Goal: Task Accomplishment & Management: Manage account settings

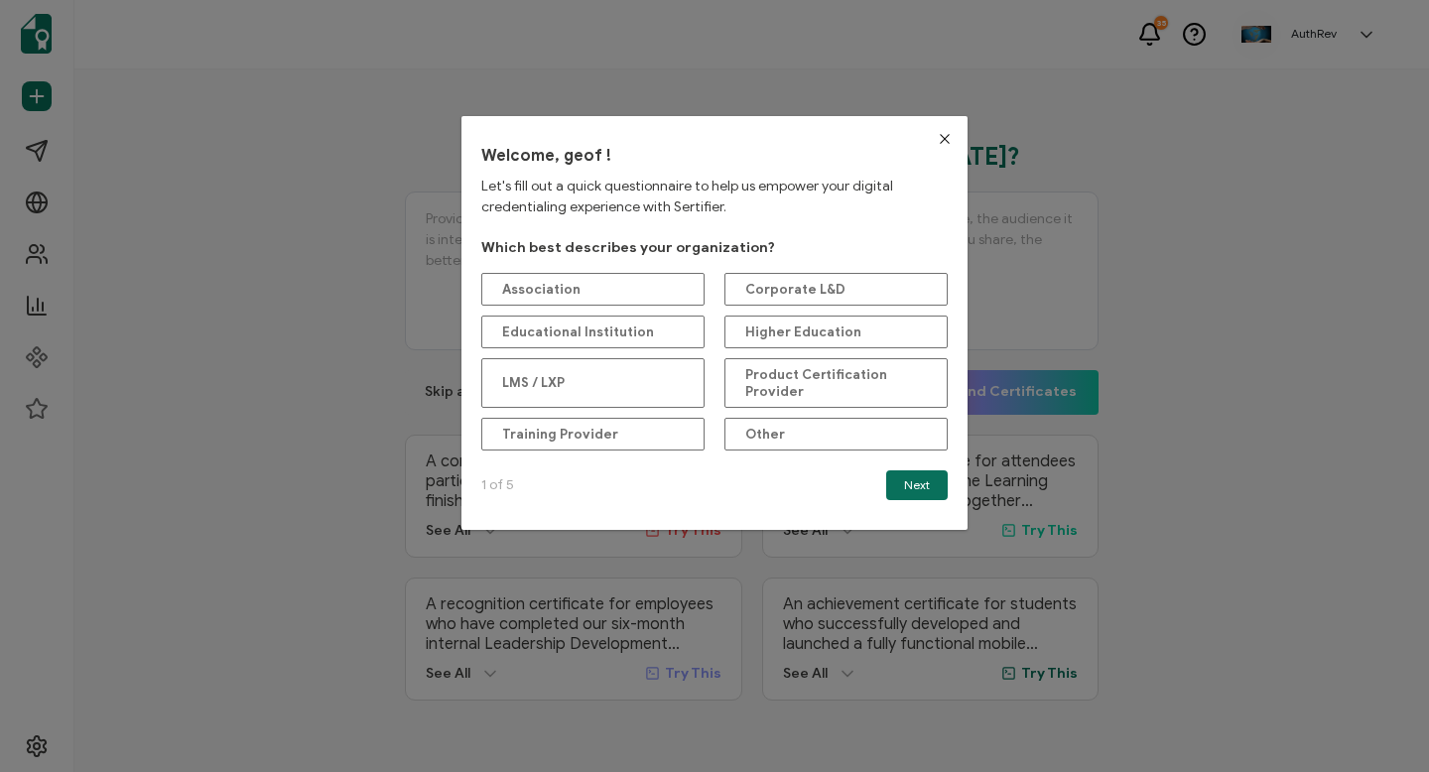
click at [937, 131] on icon "Close" at bounding box center [945, 139] width 16 height 16
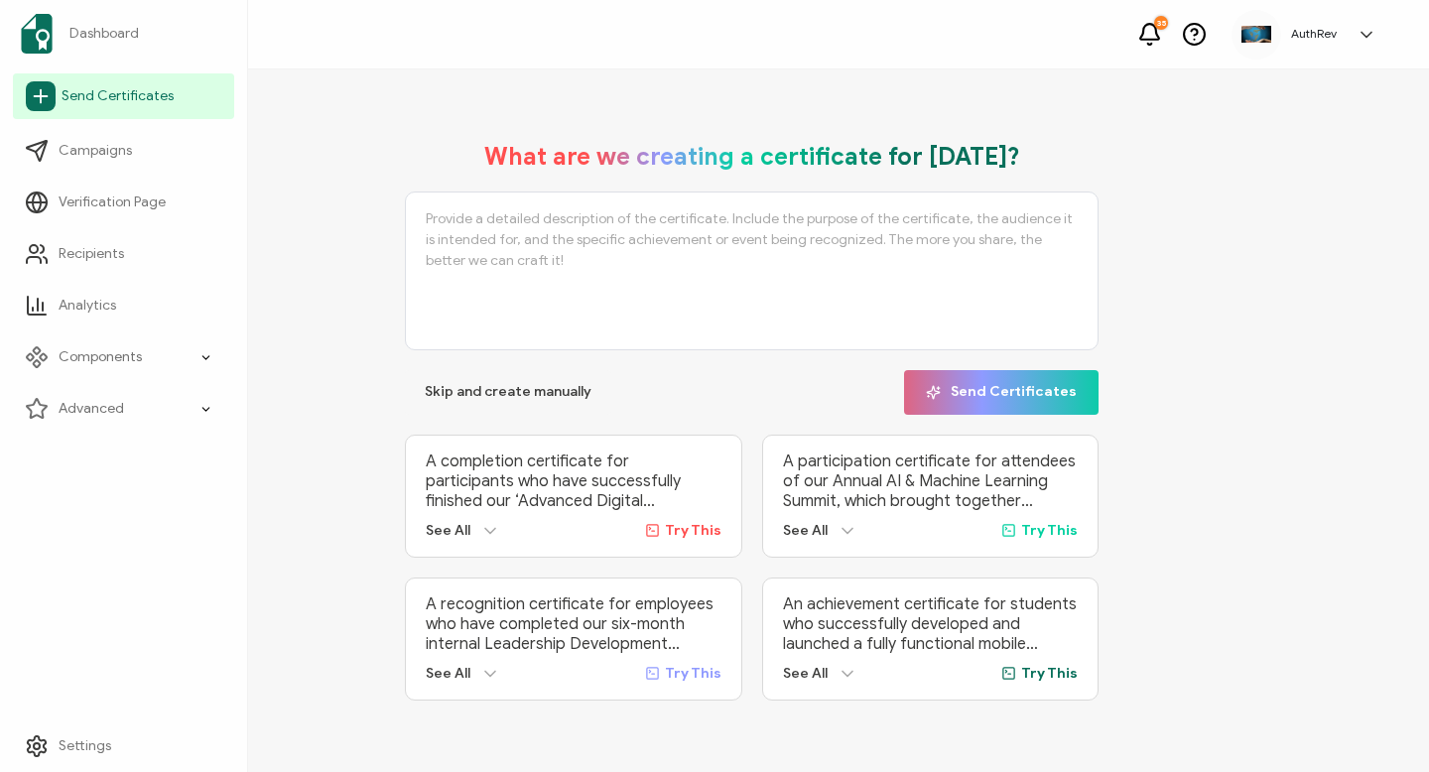
click at [41, 93] on icon at bounding box center [41, 96] width 0 height 13
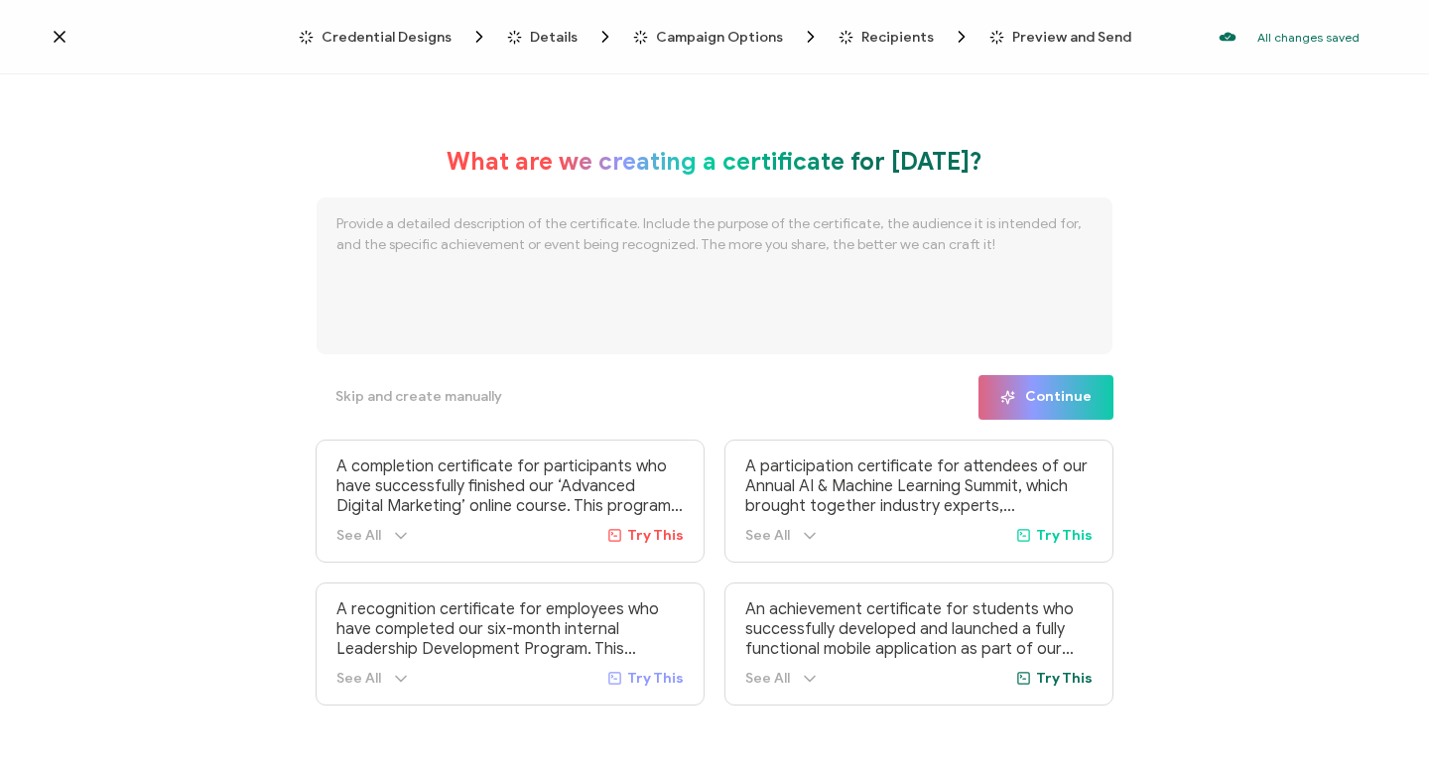
click at [59, 35] on icon at bounding box center [60, 37] width 10 height 10
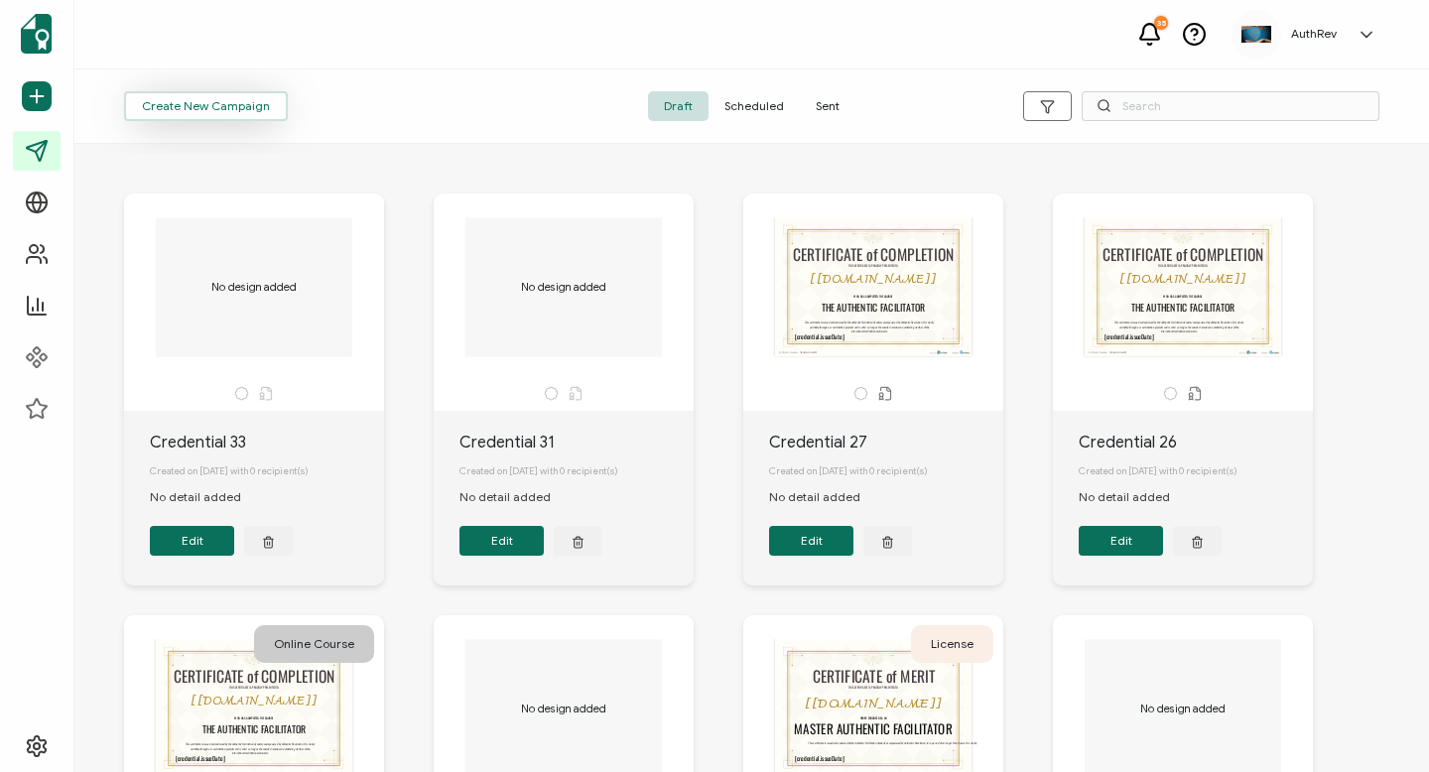
click at [233, 101] on span "Create New Campaign" at bounding box center [206, 106] width 128 height 12
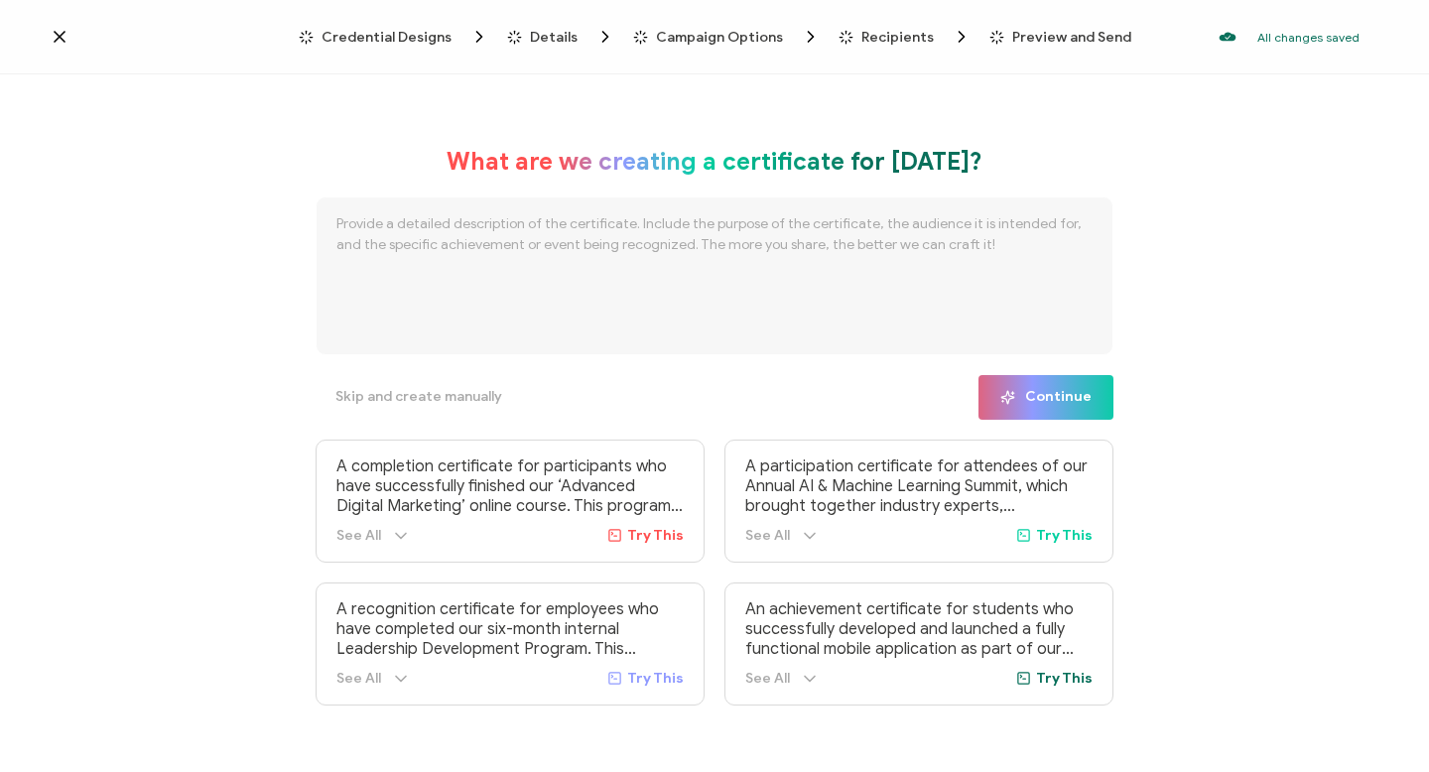
click at [439, 38] on span "Credential Designs" at bounding box center [386, 37] width 130 height 15
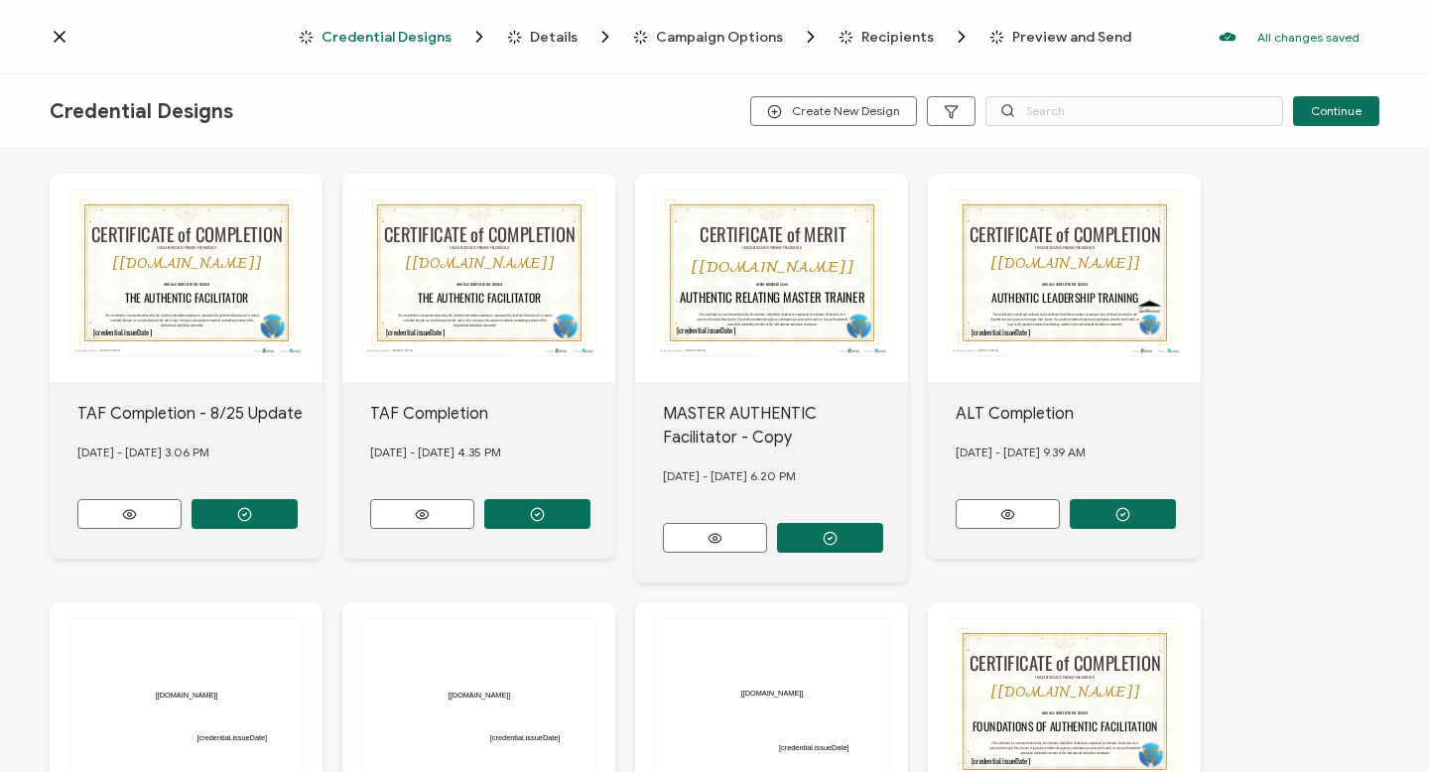
scroll to position [132, 0]
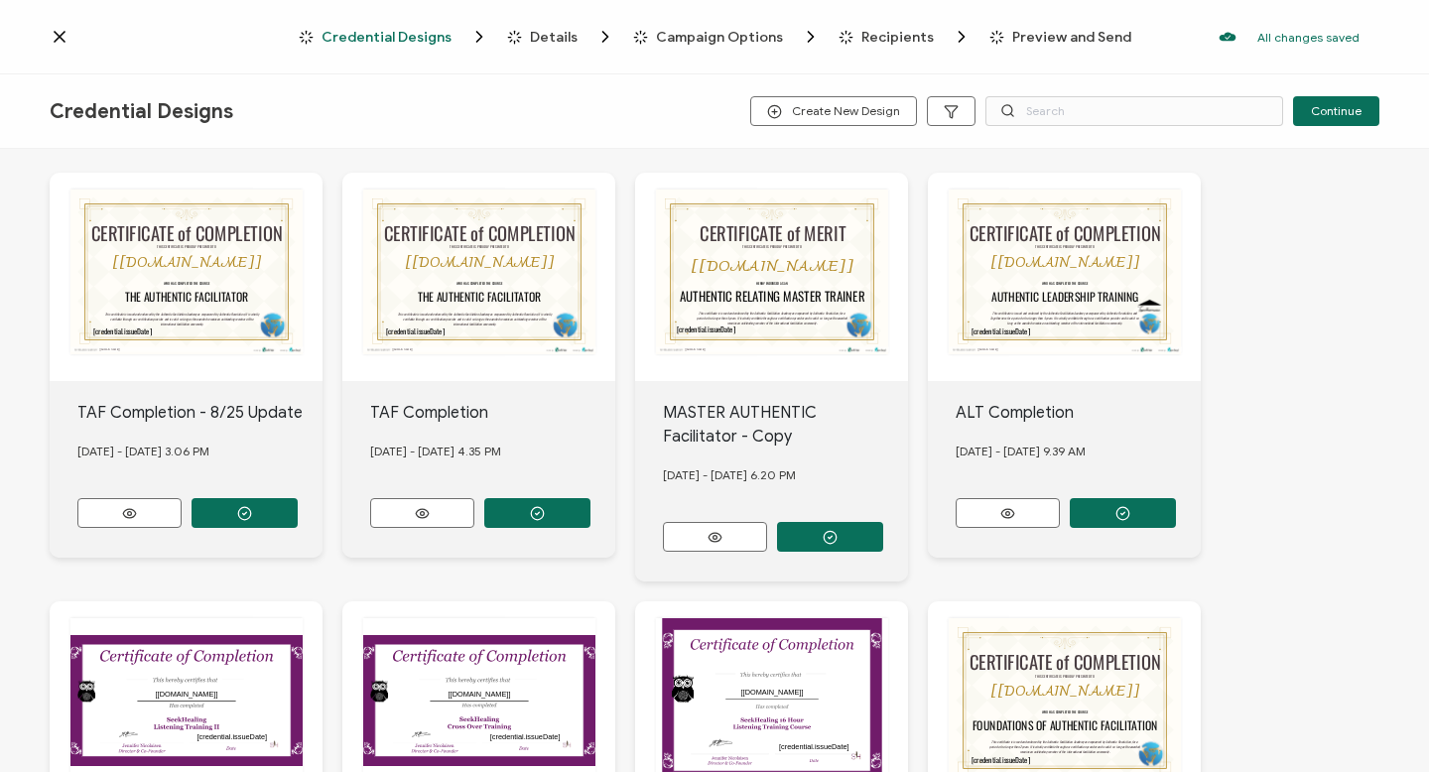
click at [177, 257] on div "CERTIFICATE of COMPLETION THIS CERTIFICATE IS PROUDLY PRESENTED TO The recipien…" at bounding box center [186, 277] width 273 height 208
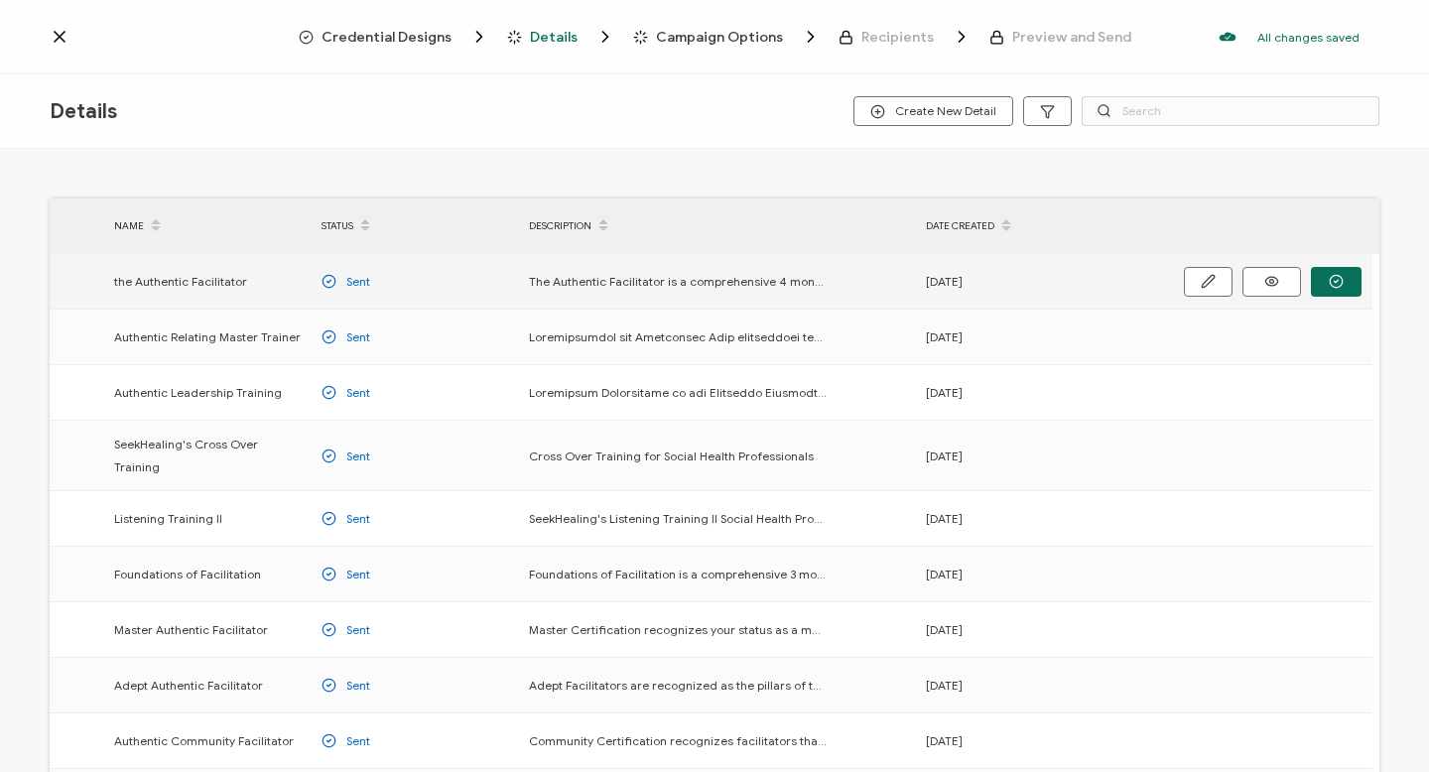
click at [139, 272] on span "the Authentic Facilitator" at bounding box center [180, 281] width 133 height 23
click at [1352, 281] on button "button" at bounding box center [1336, 282] width 51 height 30
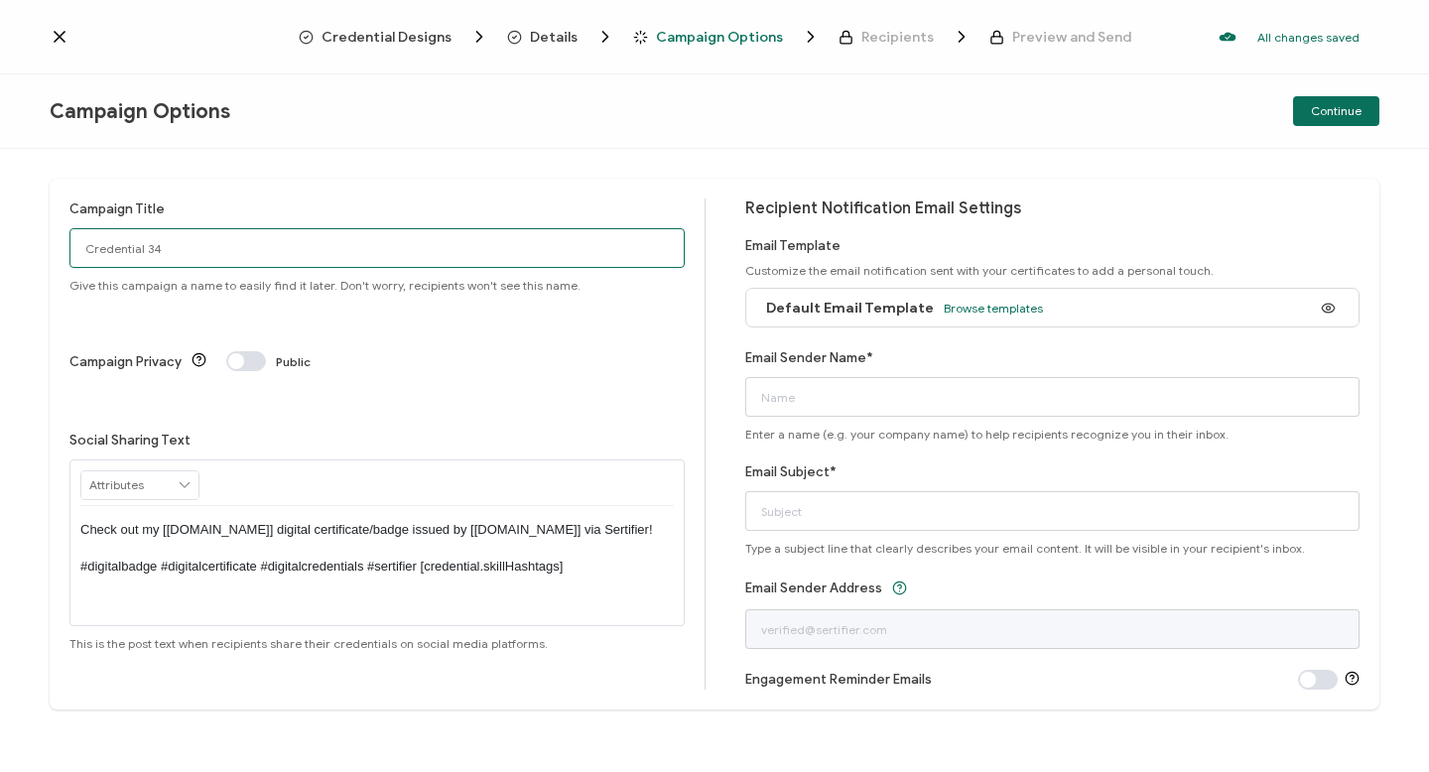
click at [178, 233] on input "Credential 34" at bounding box center [376, 248] width 615 height 40
drag, startPoint x: 0, startPoint y: 217, endPoint x: 404, endPoint y: 246, distance: 404.8
click at [0, 216] on div "Campaign Title Credential 34 Give this campaign a name to easily find it later.…" at bounding box center [714, 460] width 1429 height 623
type input "Evan Wilson Authentic Facilitator"
click at [341, 430] on div "Social Sharing Text RECIPIENT Recipient Name Recipient E-Mail CREDENTIAL Creden…" at bounding box center [376, 540] width 615 height 221
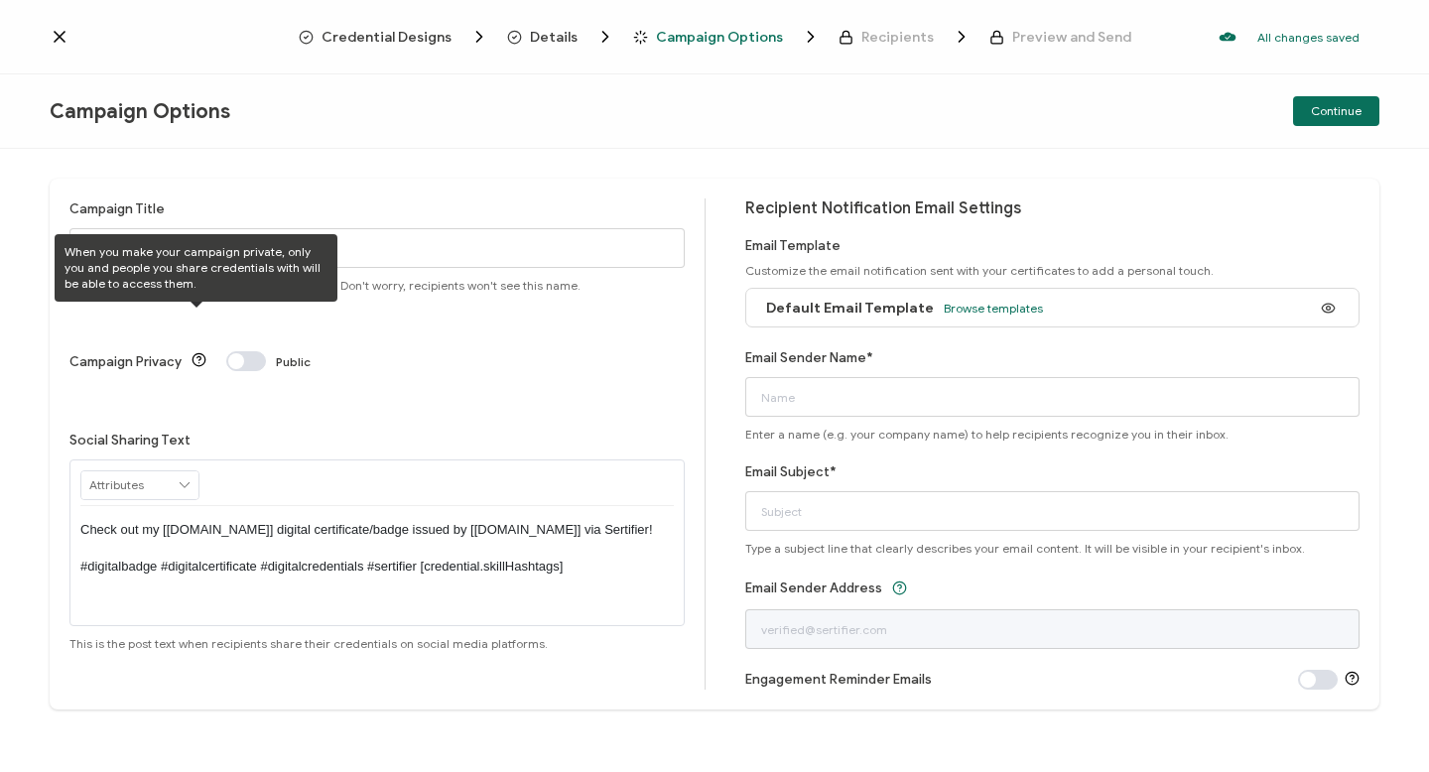
click at [253, 351] on span at bounding box center [246, 361] width 40 height 20
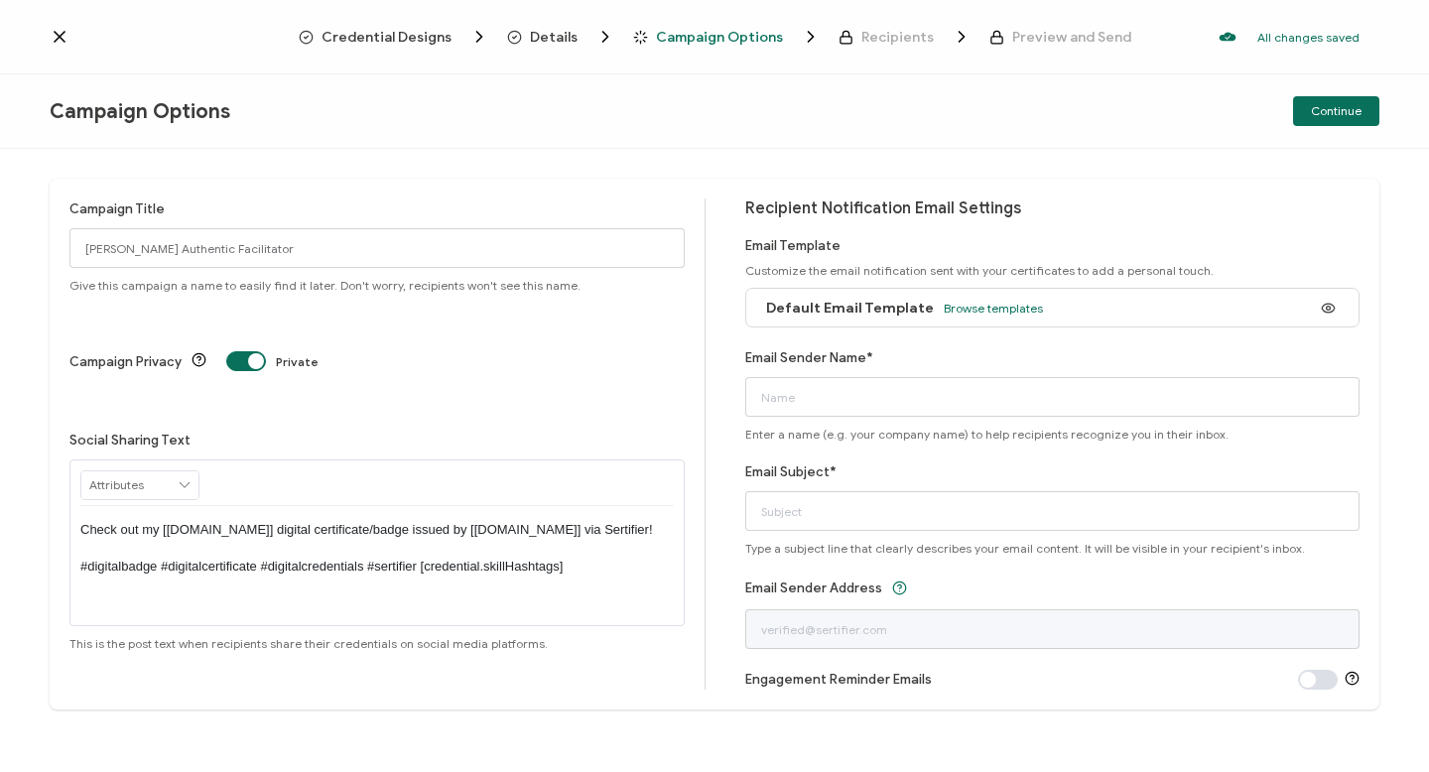
click at [341, 521] on p "Check out my [credential.name] digital certificate/badge issued by [issuer.name…" at bounding box center [376, 548] width 593 height 55
click at [459, 521] on p "Check out my [credential.name] digital certificate/badge issued by [issuer.name…" at bounding box center [376, 548] width 593 height 55
click at [464, 521] on p "Check out my [credential.name] digital certificate/badge issued by [issuer.name…" at bounding box center [376, 548] width 593 height 55
click at [347, 521] on p "Check out my [credential.name] digital certificate/badge issued by [issuer.name…" at bounding box center [376, 548] width 593 height 55
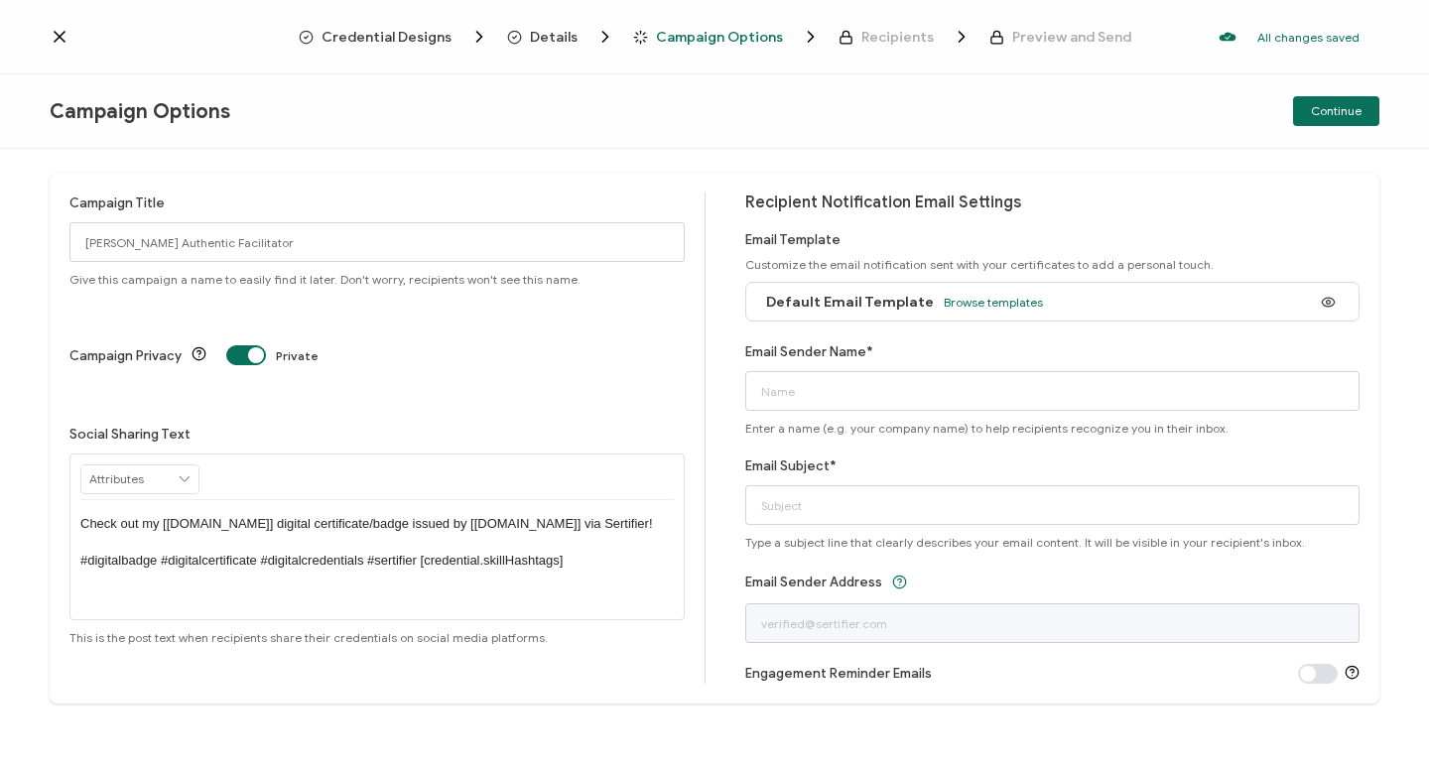
scroll to position [7, 0]
drag, startPoint x: 848, startPoint y: 390, endPoint x: 876, endPoint y: 389, distance: 27.8
click at [848, 390] on input "Email Sender Name*" at bounding box center [1052, 390] width 615 height 40
type input "geof@authrev.com"
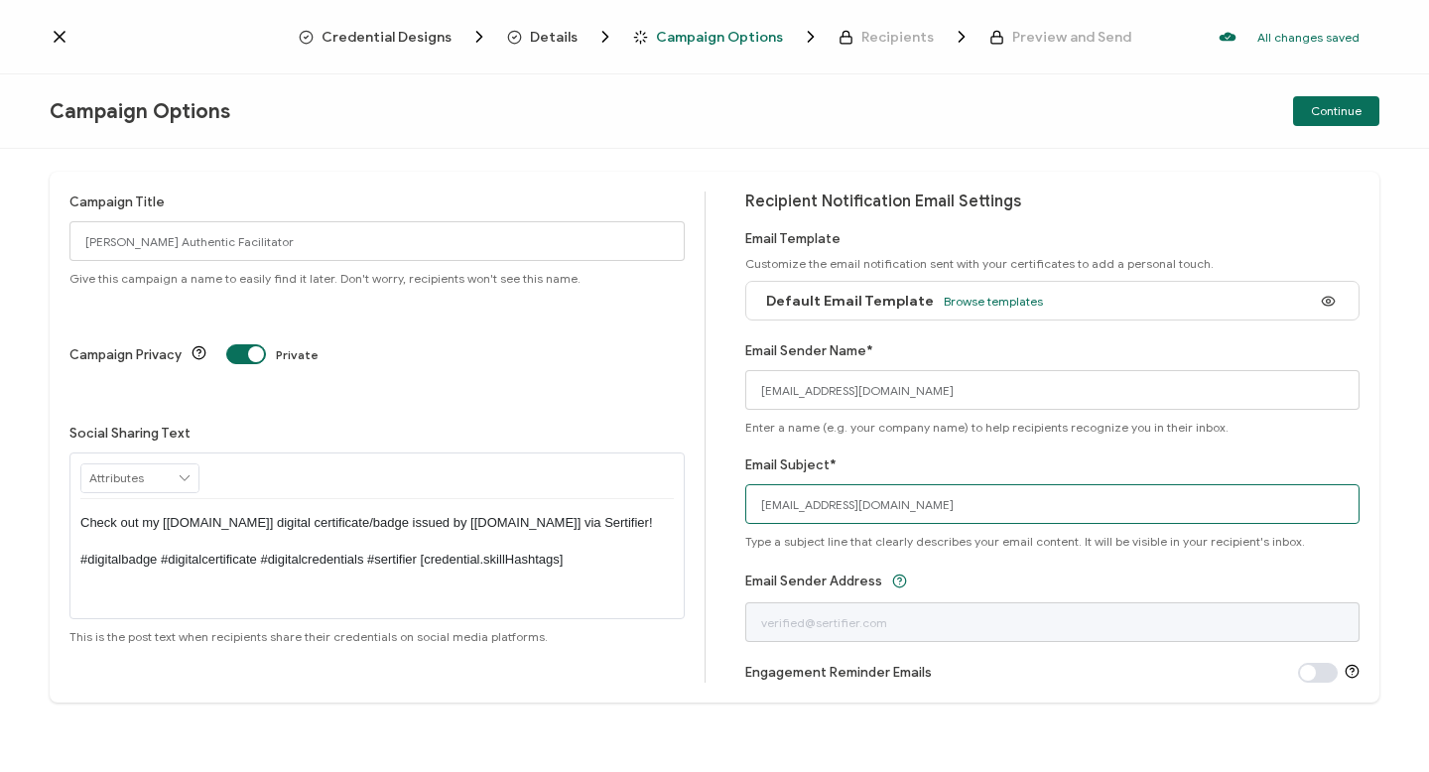
scroll to position [0, 0]
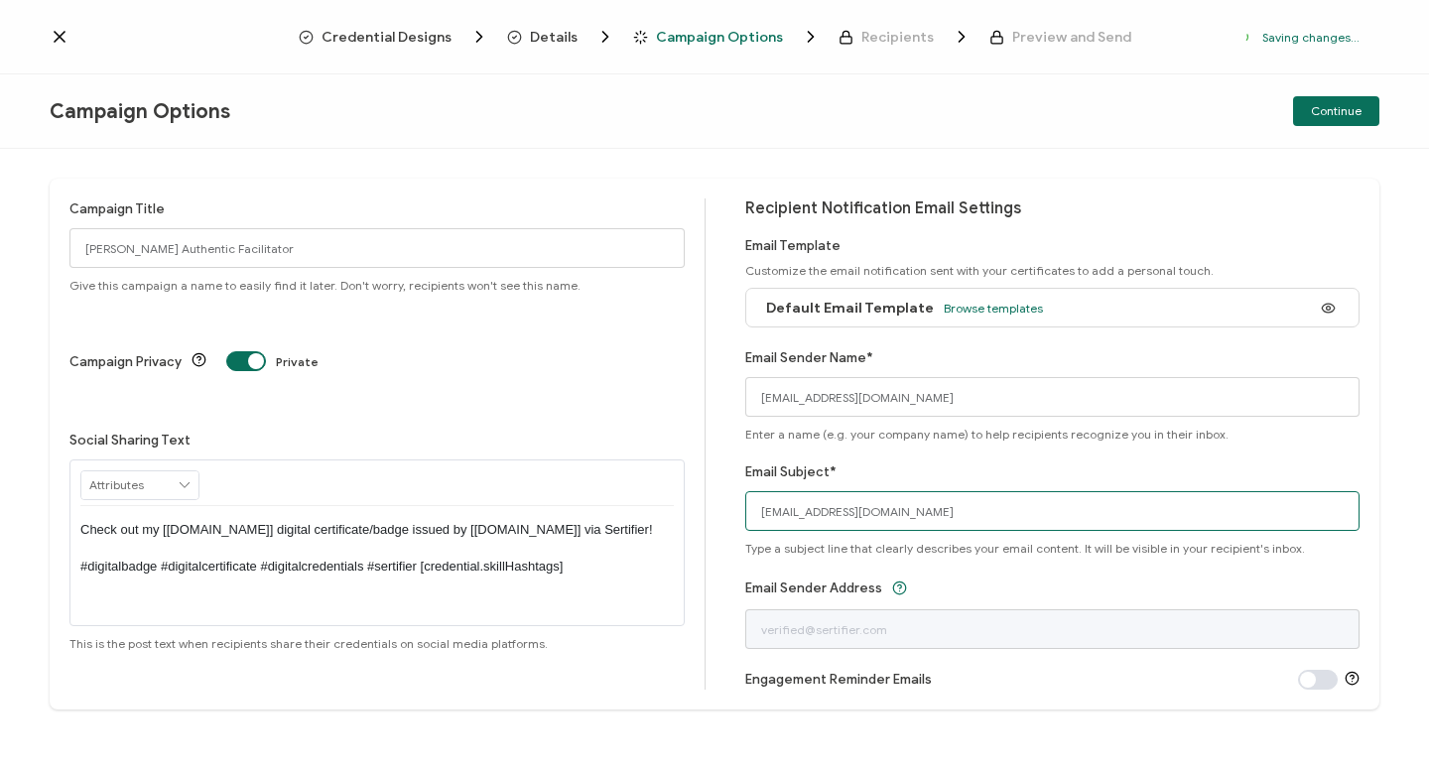
drag, startPoint x: 876, startPoint y: 492, endPoint x: 783, endPoint y: 502, distance: 93.8
click at [718, 498] on div "Campaign Title Evan Wilson Authentic Facilitator Give this campaign a name to e…" at bounding box center [715, 444] width 1330 height 531
type input "Authentic Facilitator Course Certificate"
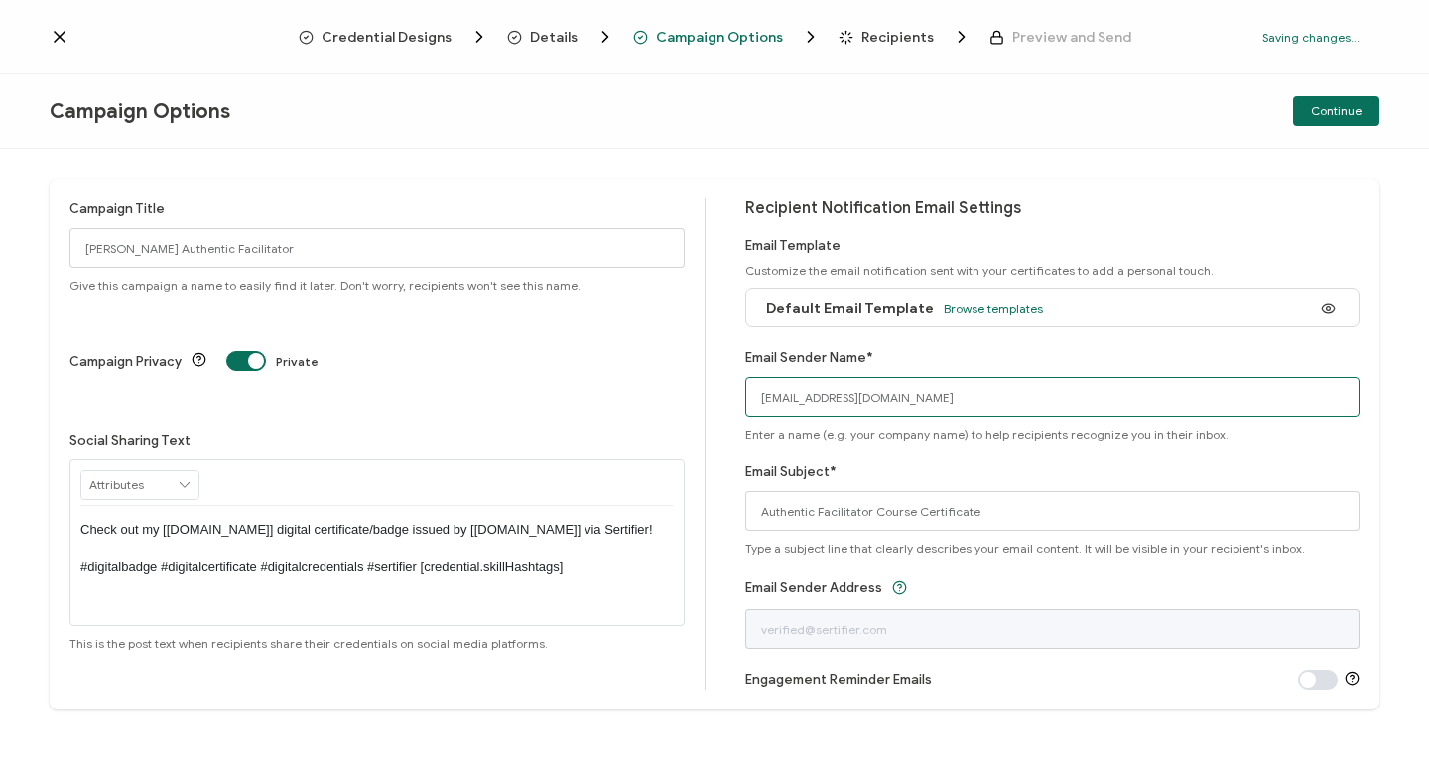
drag, startPoint x: 742, startPoint y: 395, endPoint x: 815, endPoint y: 395, distance: 72.4
click at [700, 395] on div "Campaign Title Evan Wilson Authentic Facilitator Give this campaign a name to e…" at bounding box center [715, 444] width 1330 height 531
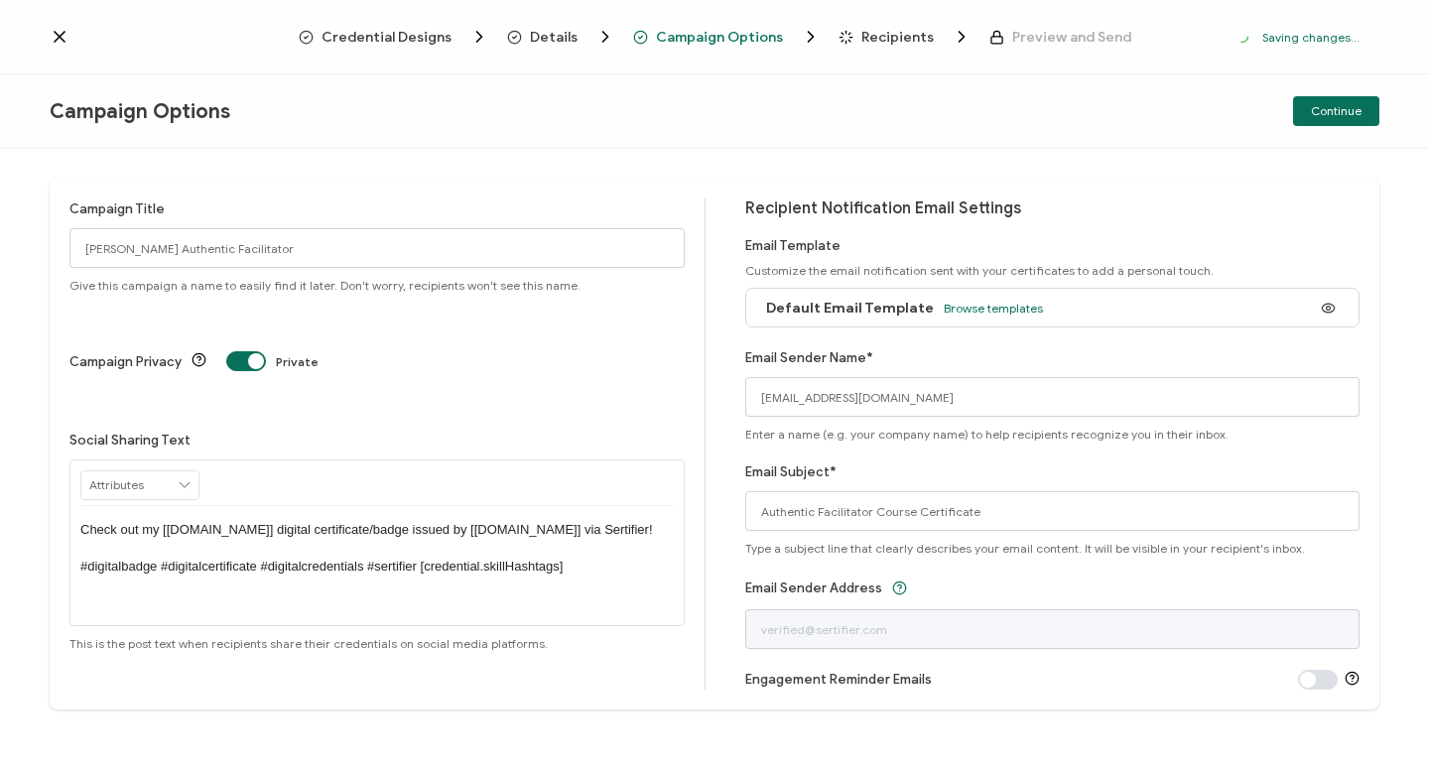
click at [1019, 365] on div "Email Sender Name* geof@authrev.com Enter a name (e.g. your company name) to he…" at bounding box center [1052, 394] width 615 height 94
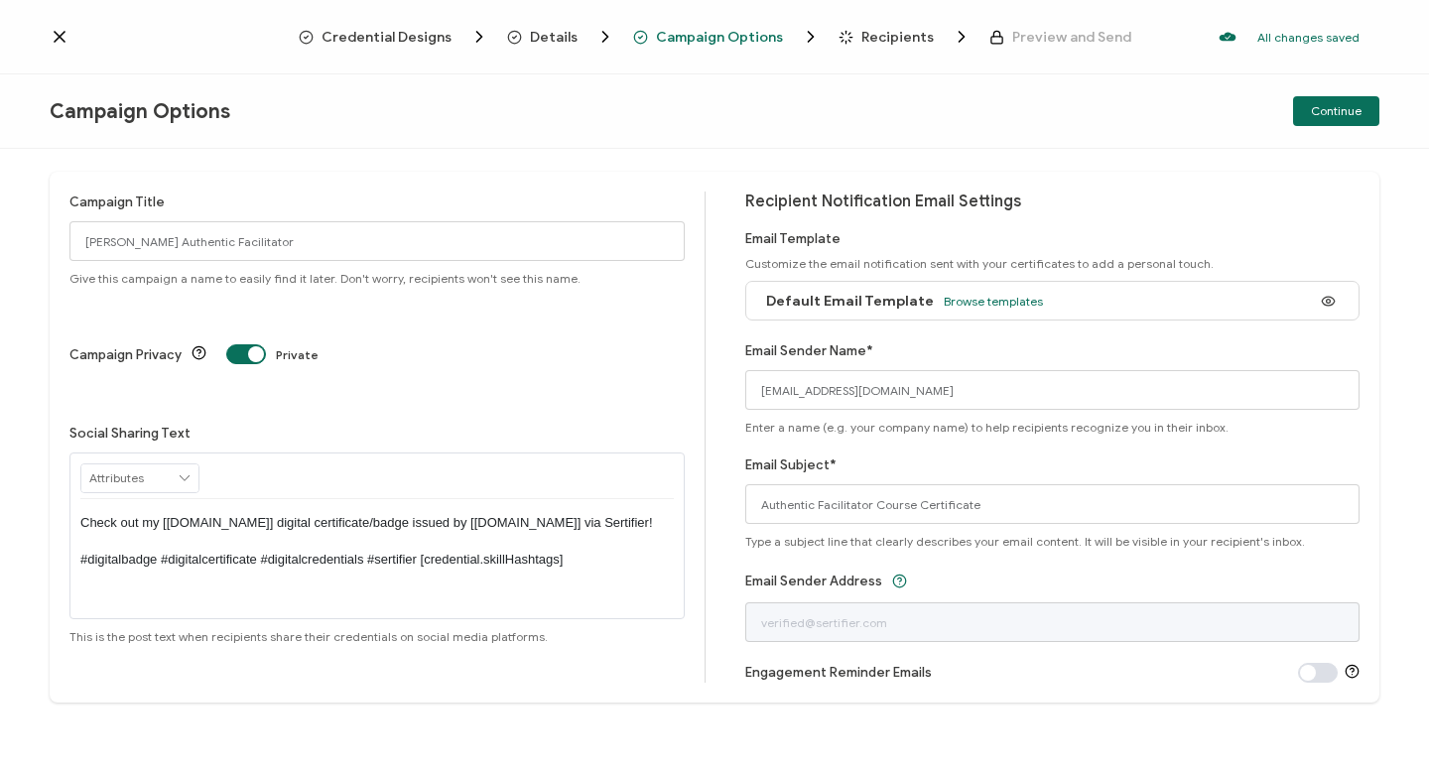
click at [1314, 668] on span at bounding box center [1318, 673] width 40 height 20
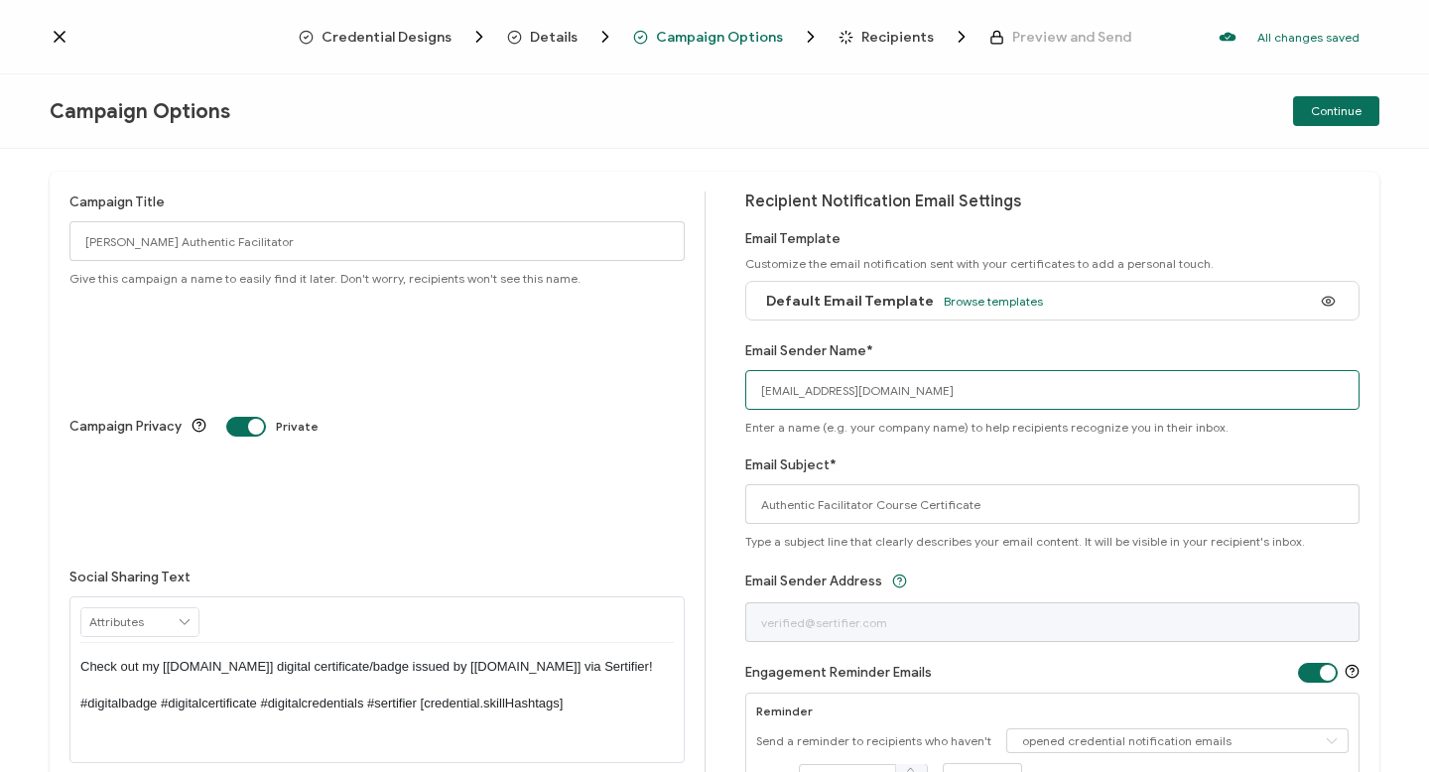
click at [906, 389] on input "geof@authrev.com" at bounding box center [1052, 390] width 615 height 40
click at [877, 103] on div "Campaign Options Continue" at bounding box center [714, 111] width 1429 height 74
click at [1340, 113] on span "Continue" at bounding box center [1336, 111] width 51 height 12
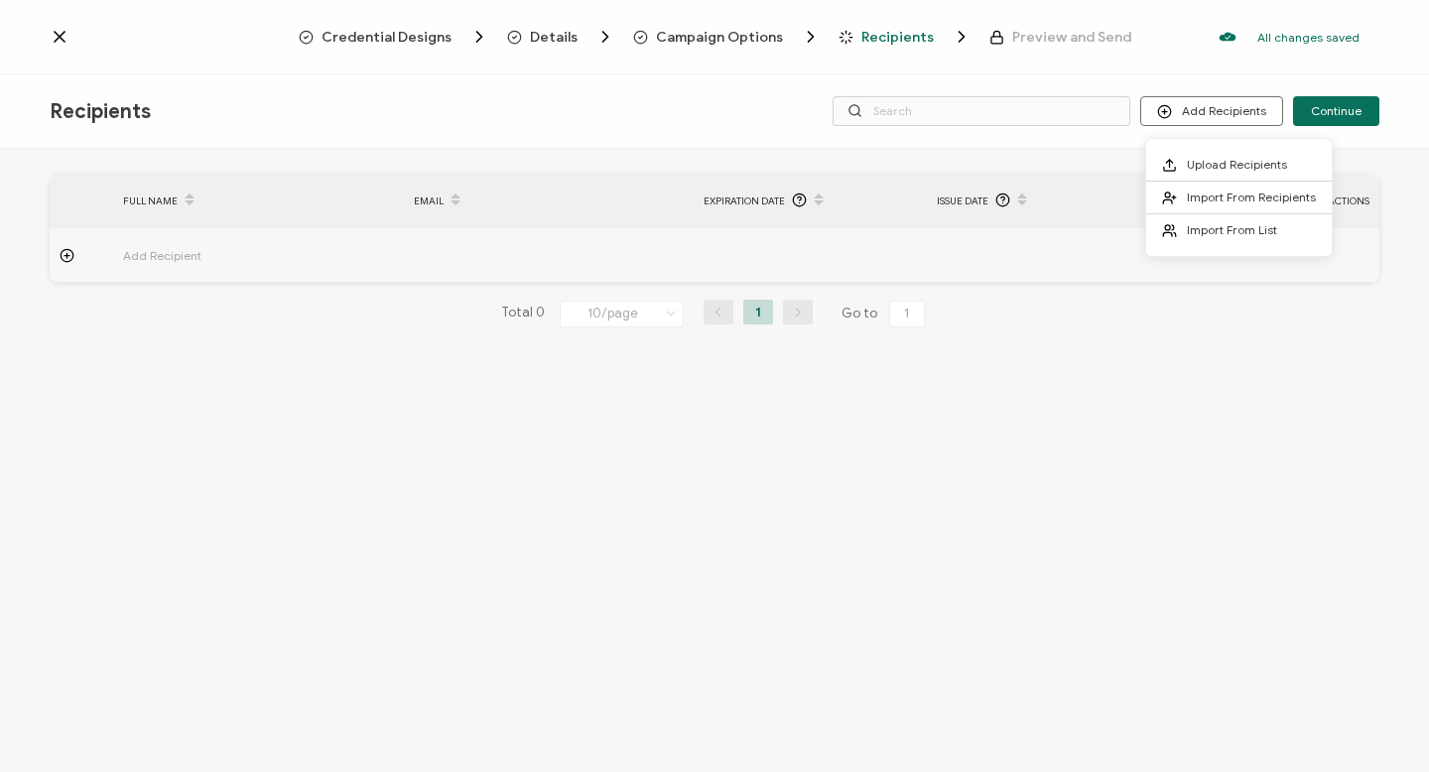
drag, startPoint x: 1170, startPoint y: 120, endPoint x: 606, endPoint y: 88, distance: 564.4
click at [705, 122] on div "Recipients Add Recipients Continue" at bounding box center [714, 111] width 1429 height 74
click at [1237, 118] on button "Add Recipients" at bounding box center [1211, 111] width 143 height 30
click at [1231, 164] on span "Upload Recipients" at bounding box center [1237, 164] width 100 height 15
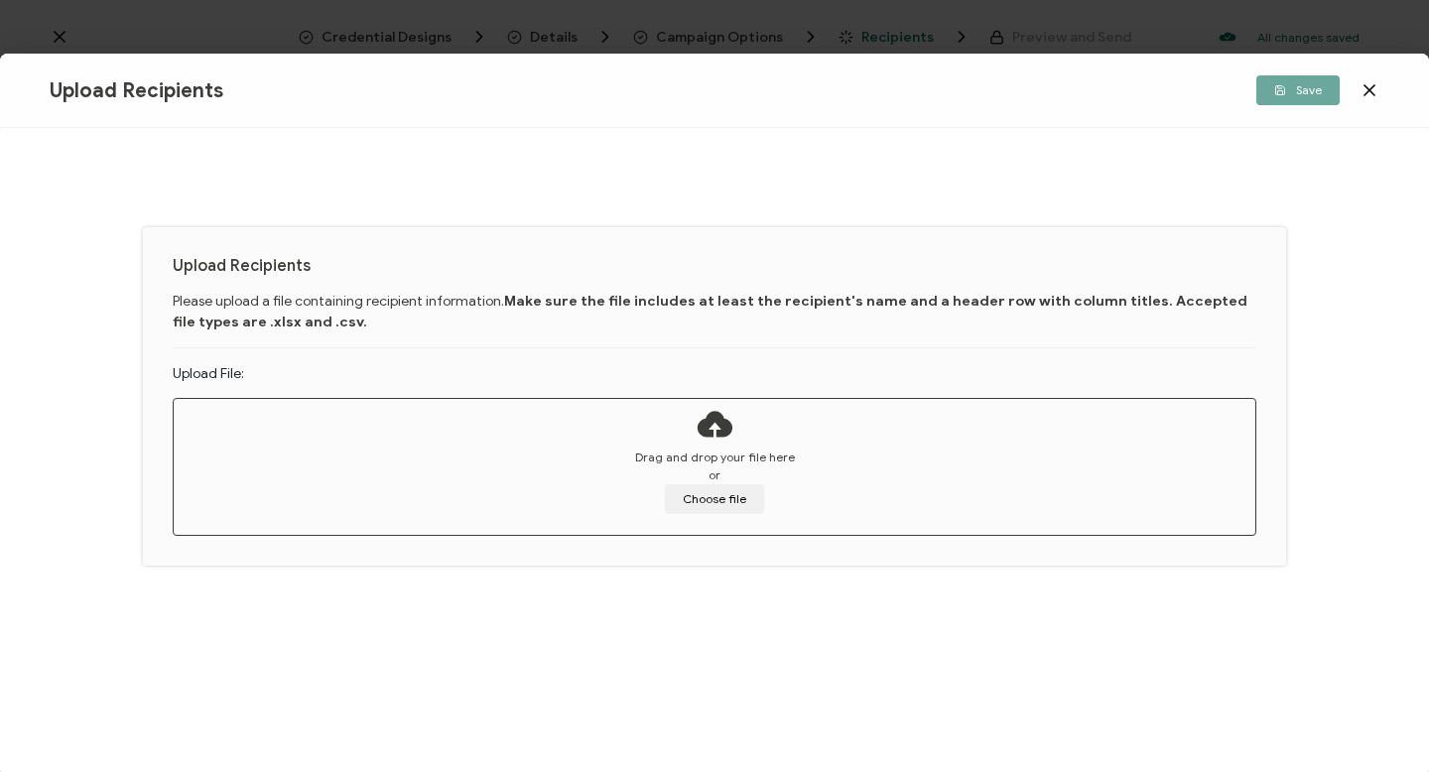
click at [1374, 94] on icon at bounding box center [1369, 90] width 20 height 20
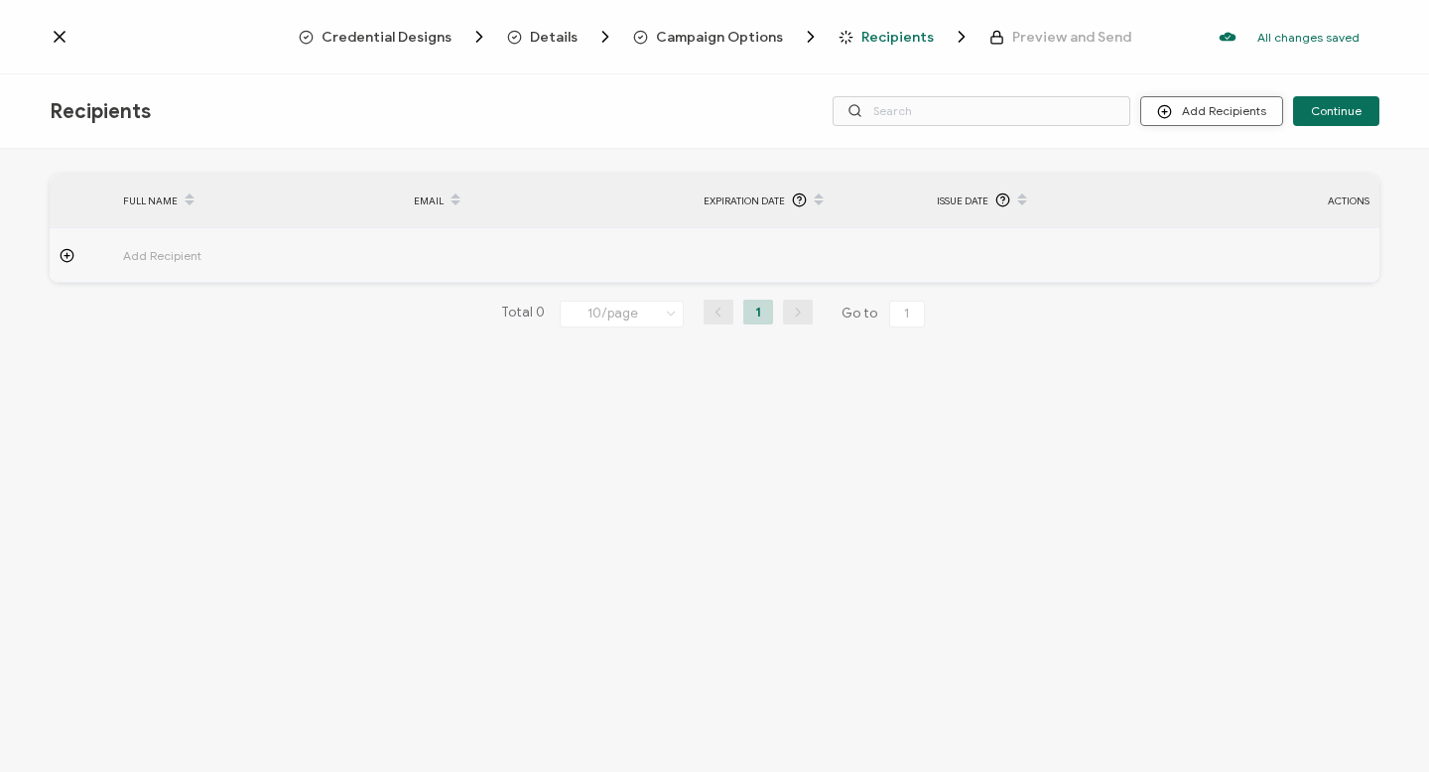
click at [1260, 122] on button "Add Recipients" at bounding box center [1211, 111] width 143 height 30
click at [1215, 193] on span "Import From Recipients" at bounding box center [1251, 197] width 129 height 15
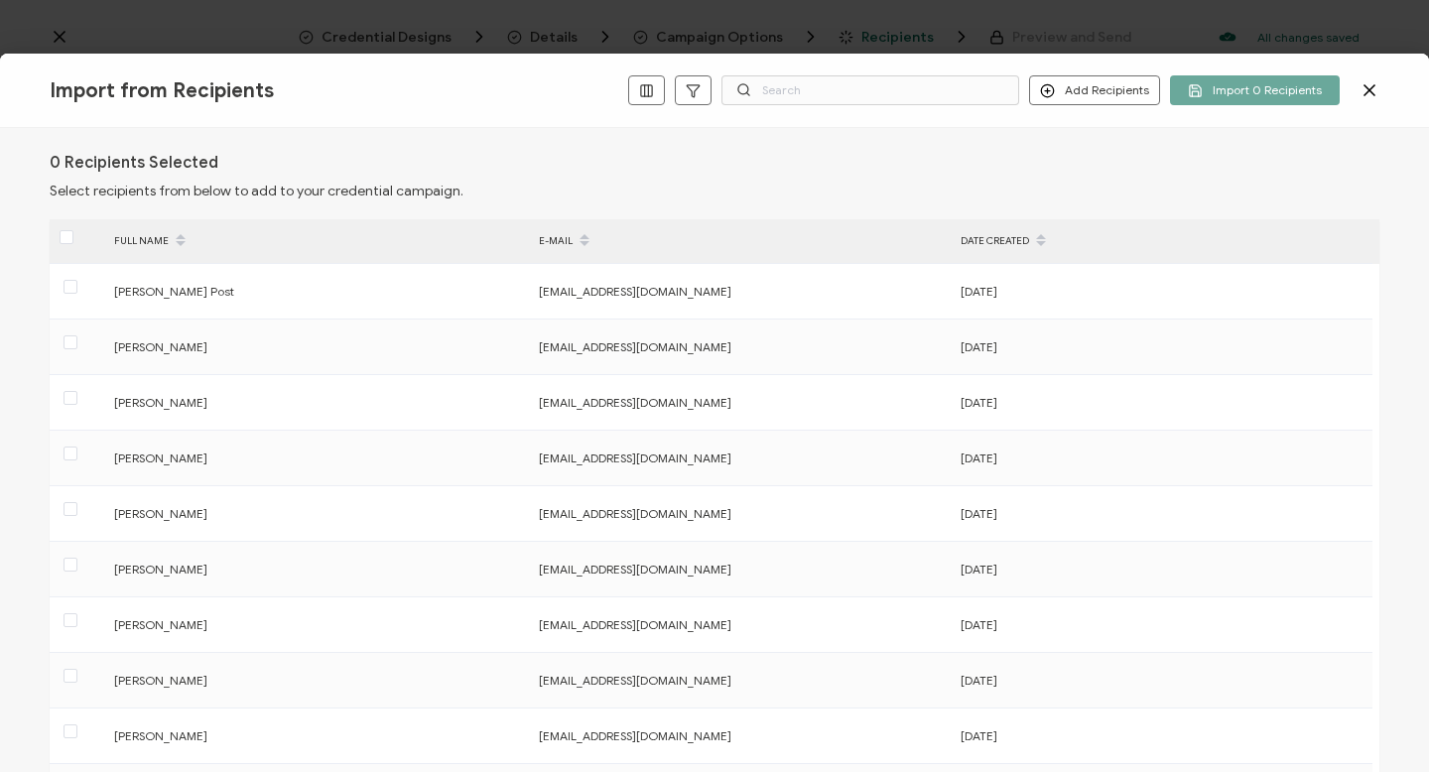
click at [1366, 92] on icon at bounding box center [1369, 90] width 10 height 10
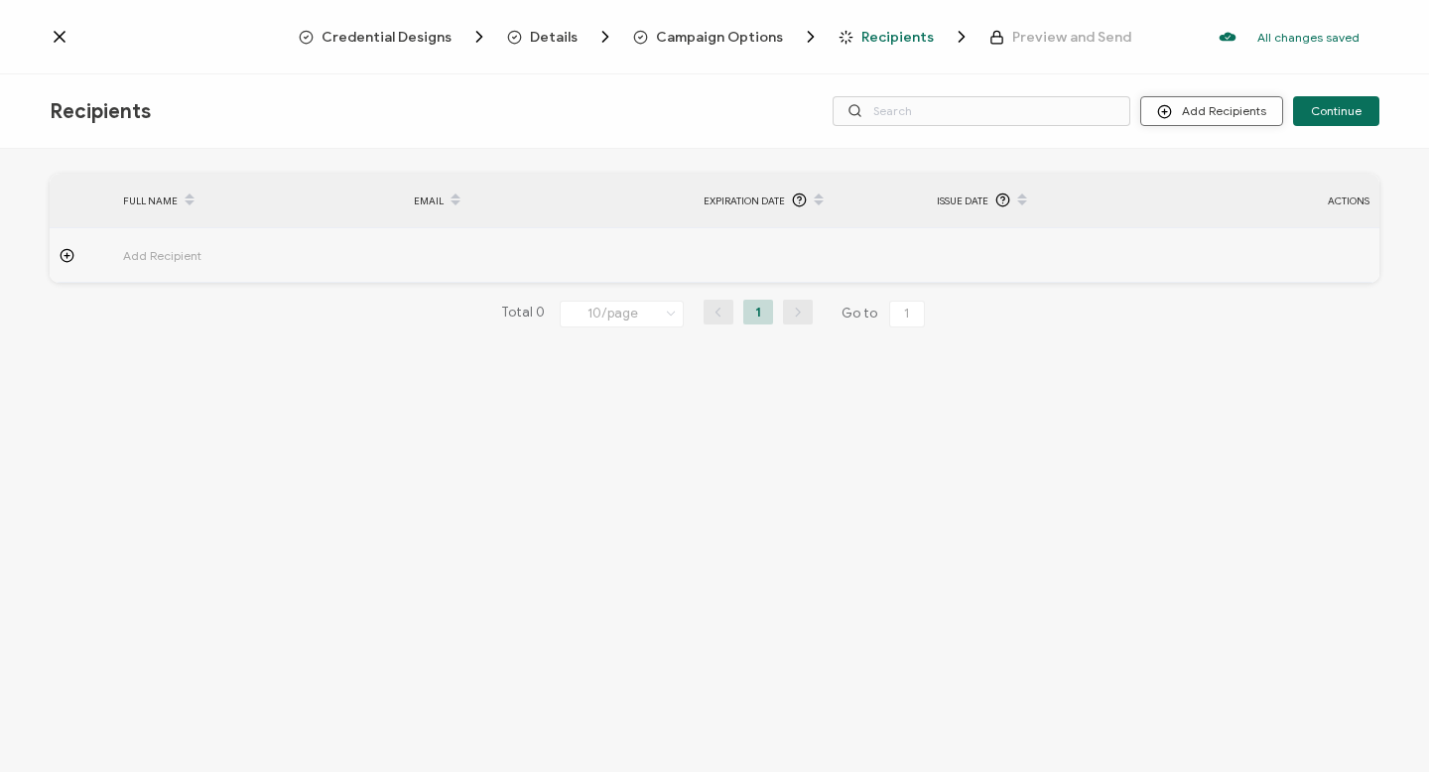
click at [1205, 112] on button "Add Recipients" at bounding box center [1211, 111] width 143 height 30
click at [1172, 108] on icon at bounding box center [1164, 111] width 15 height 15
click at [1183, 201] on span at bounding box center [1174, 198] width 25 height 16
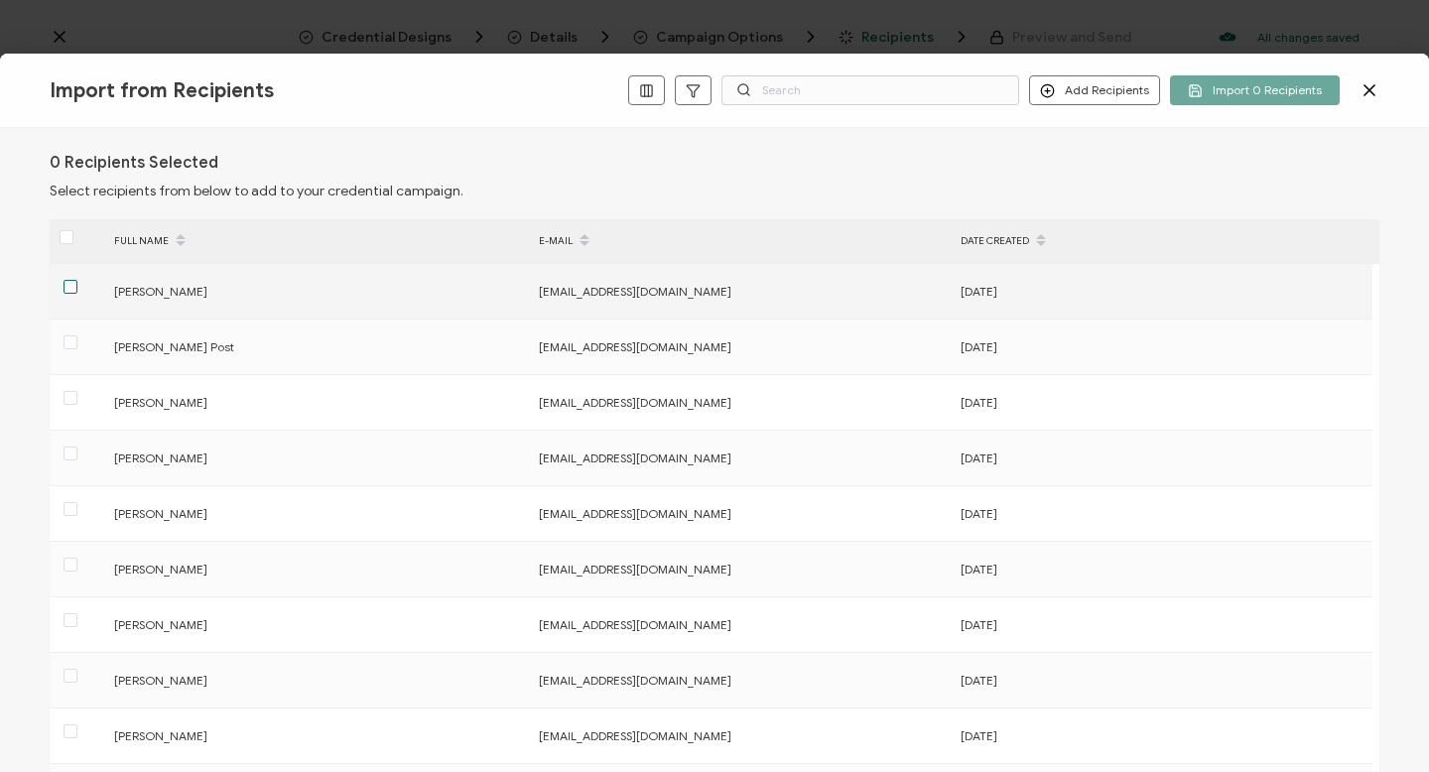
click at [76, 285] on span at bounding box center [70, 287] width 14 height 14
click at [77, 280] on input "checkbox" at bounding box center [77, 280] width 0 height 0
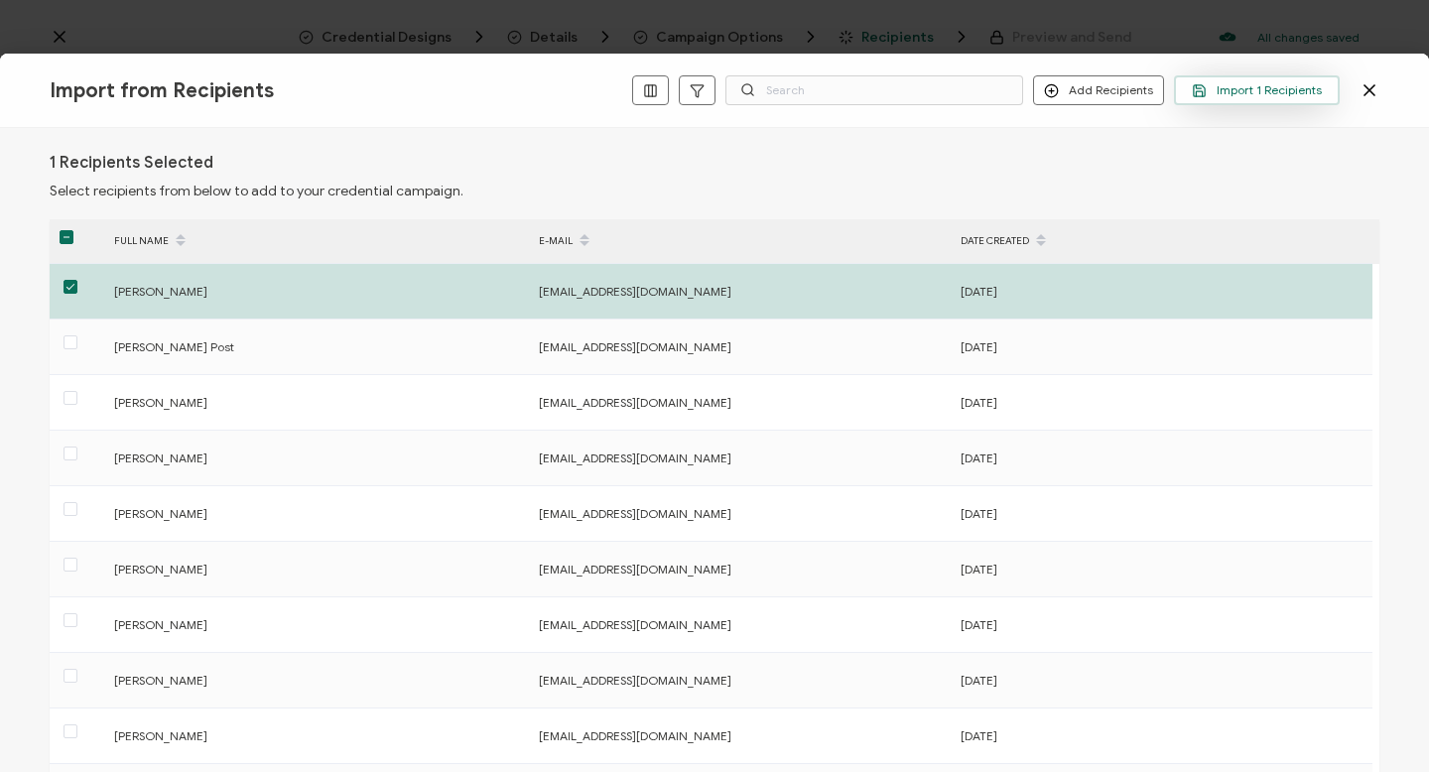
click at [1275, 90] on span "Import 1 Recipients" at bounding box center [1257, 90] width 130 height 15
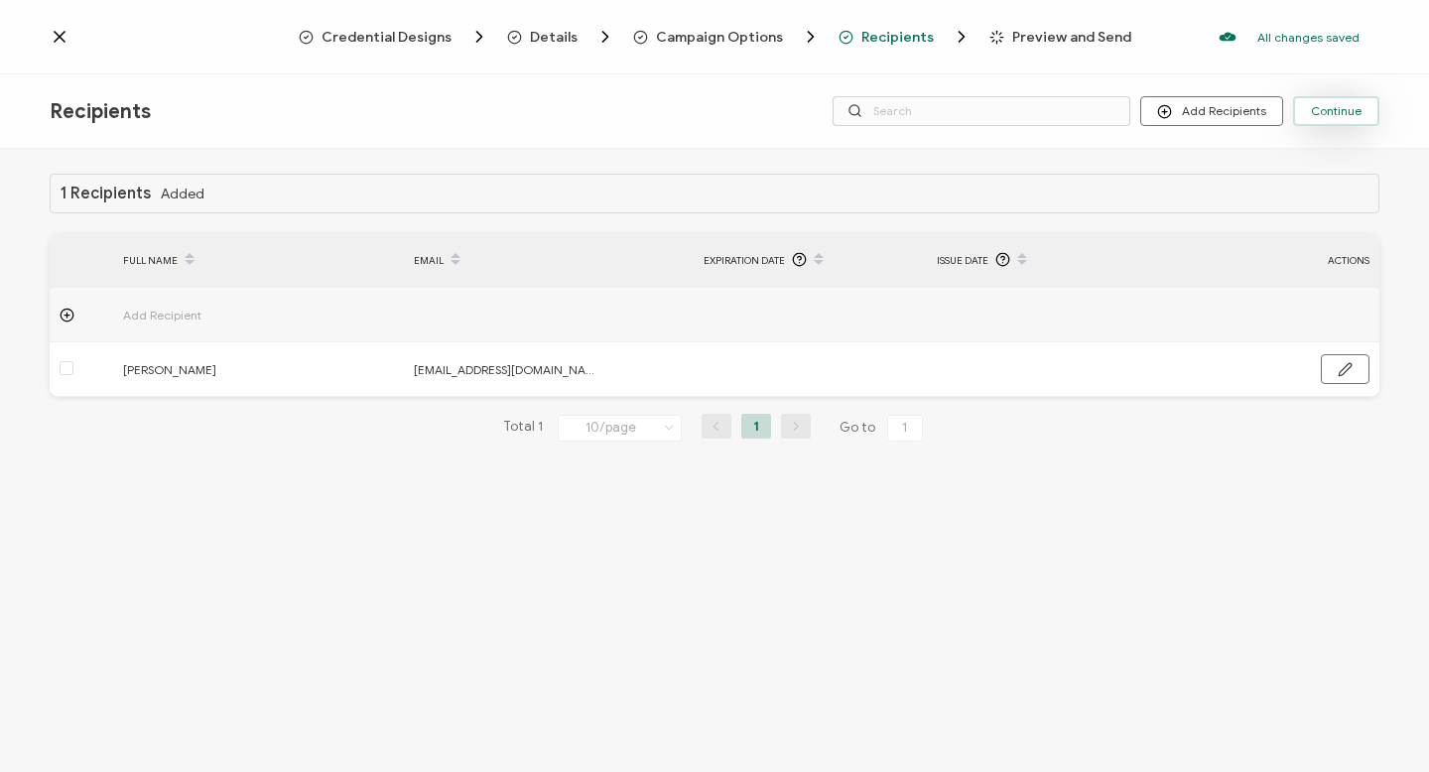
click at [1330, 113] on span "Continue" at bounding box center [1336, 111] width 51 height 12
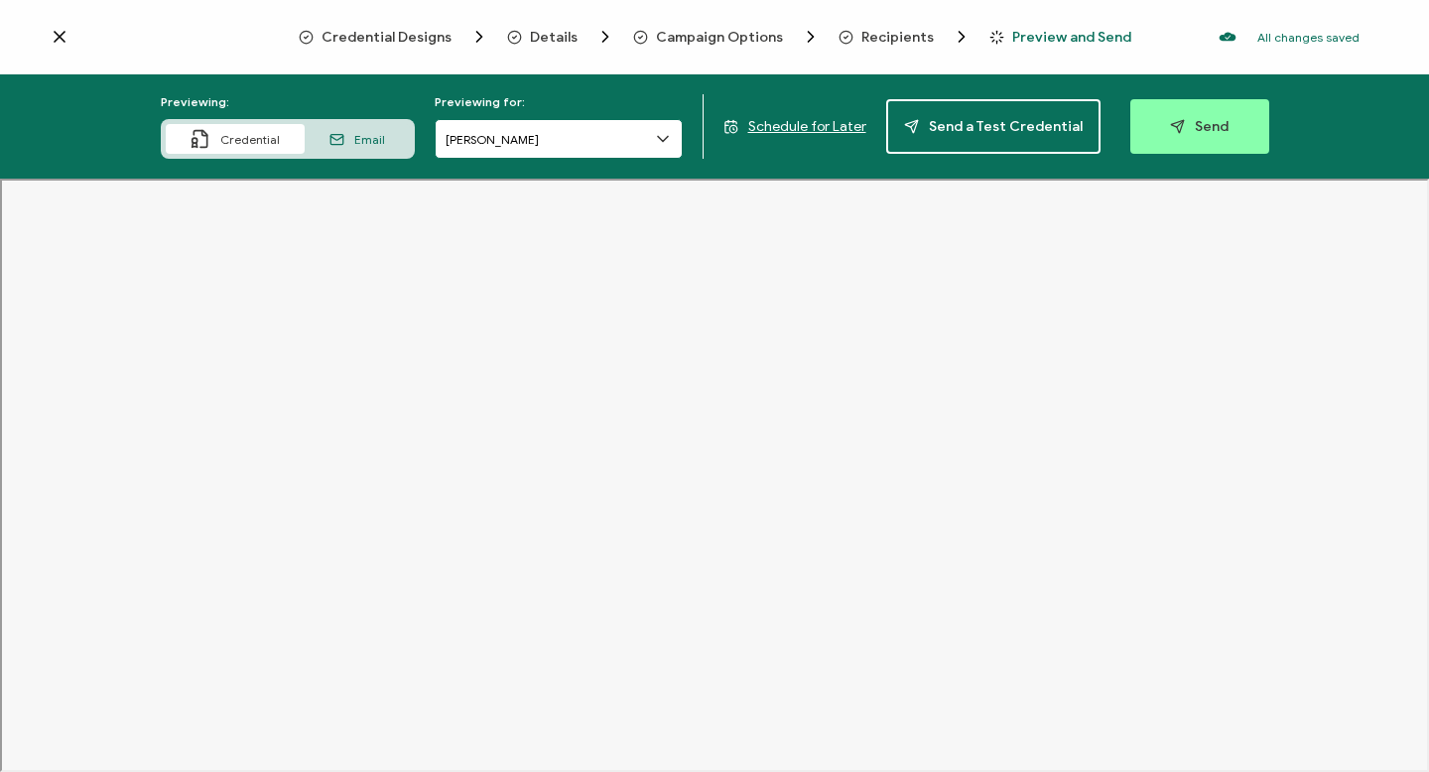
click at [490, 142] on input "Evan Wilson" at bounding box center [559, 139] width 248 height 40
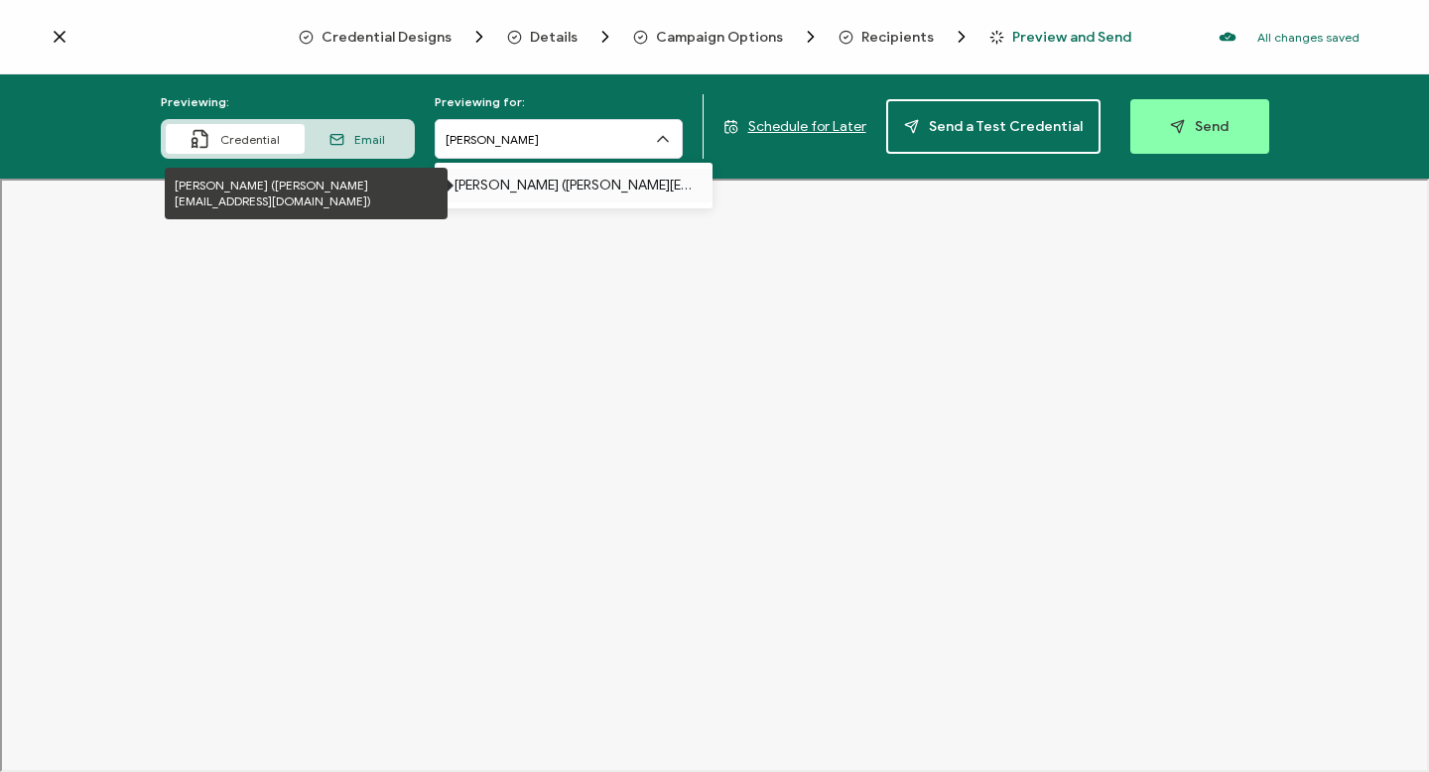
click at [605, 188] on p "Evan Wilson (evan@intentionalhumangroup.com)" at bounding box center [573, 186] width 238 height 34
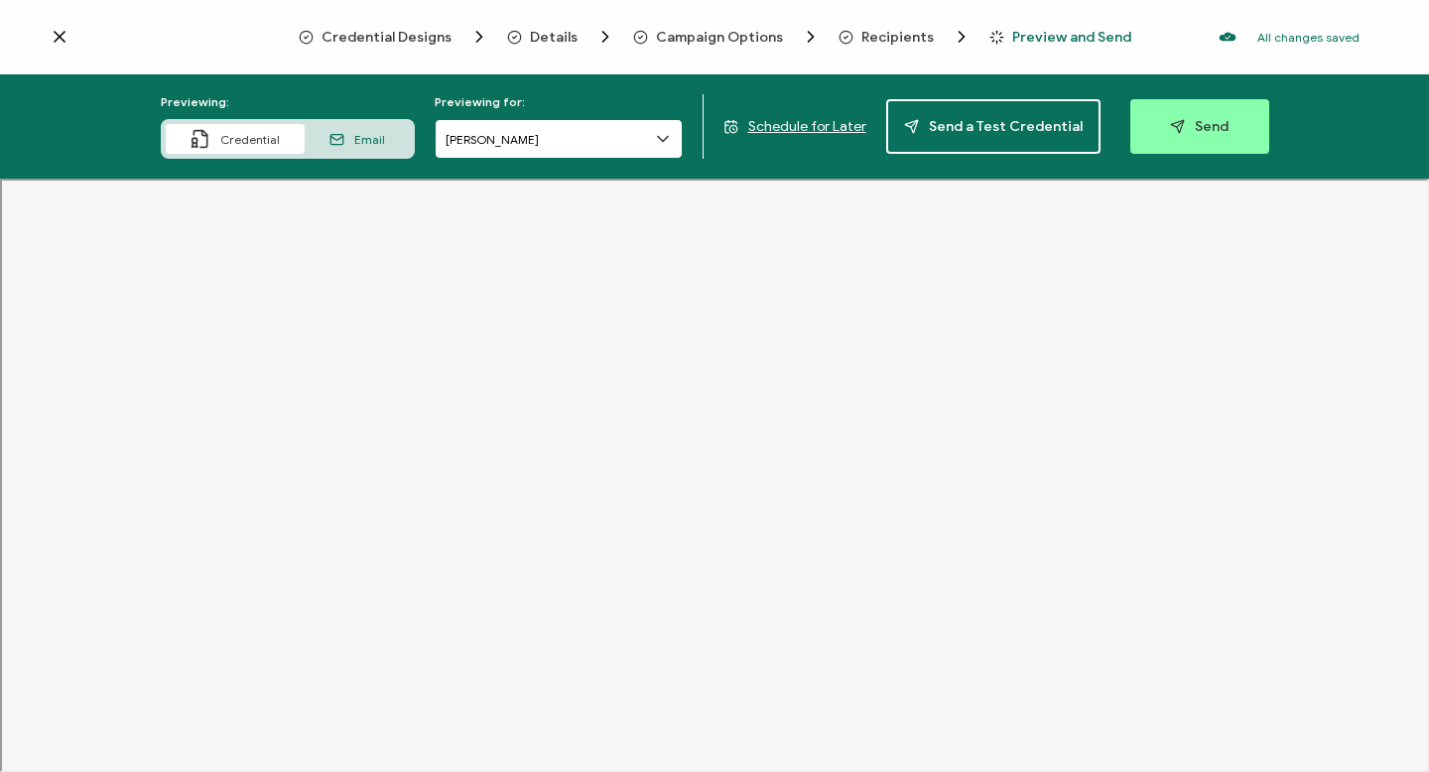
click at [681, 139] on input "Evan Wilson" at bounding box center [559, 139] width 248 height 40
click at [650, 140] on input "Evan Wilson" at bounding box center [559, 139] width 248 height 40
click at [878, 36] on span "Recipients" at bounding box center [897, 37] width 72 height 15
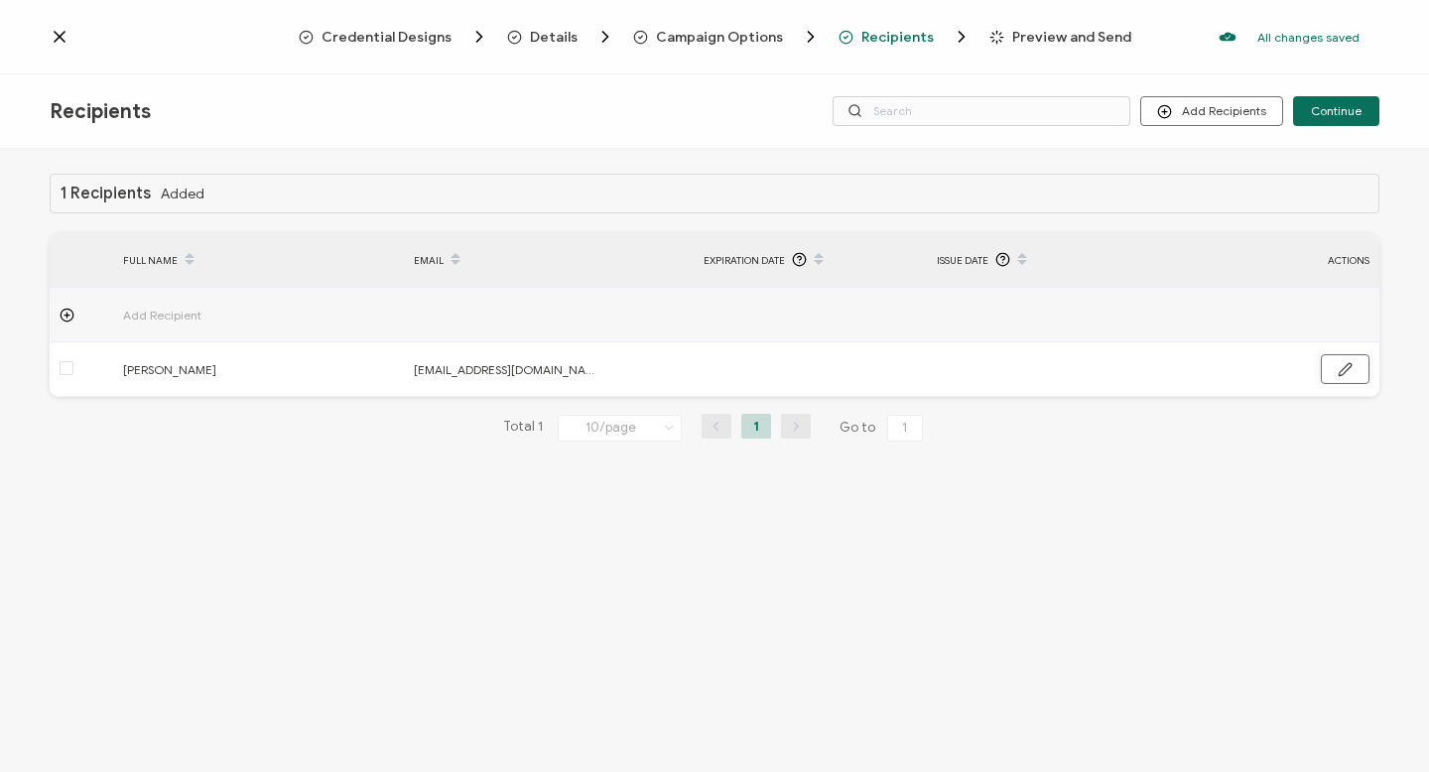
click at [1335, 362] on button "button" at bounding box center [1345, 369] width 49 height 30
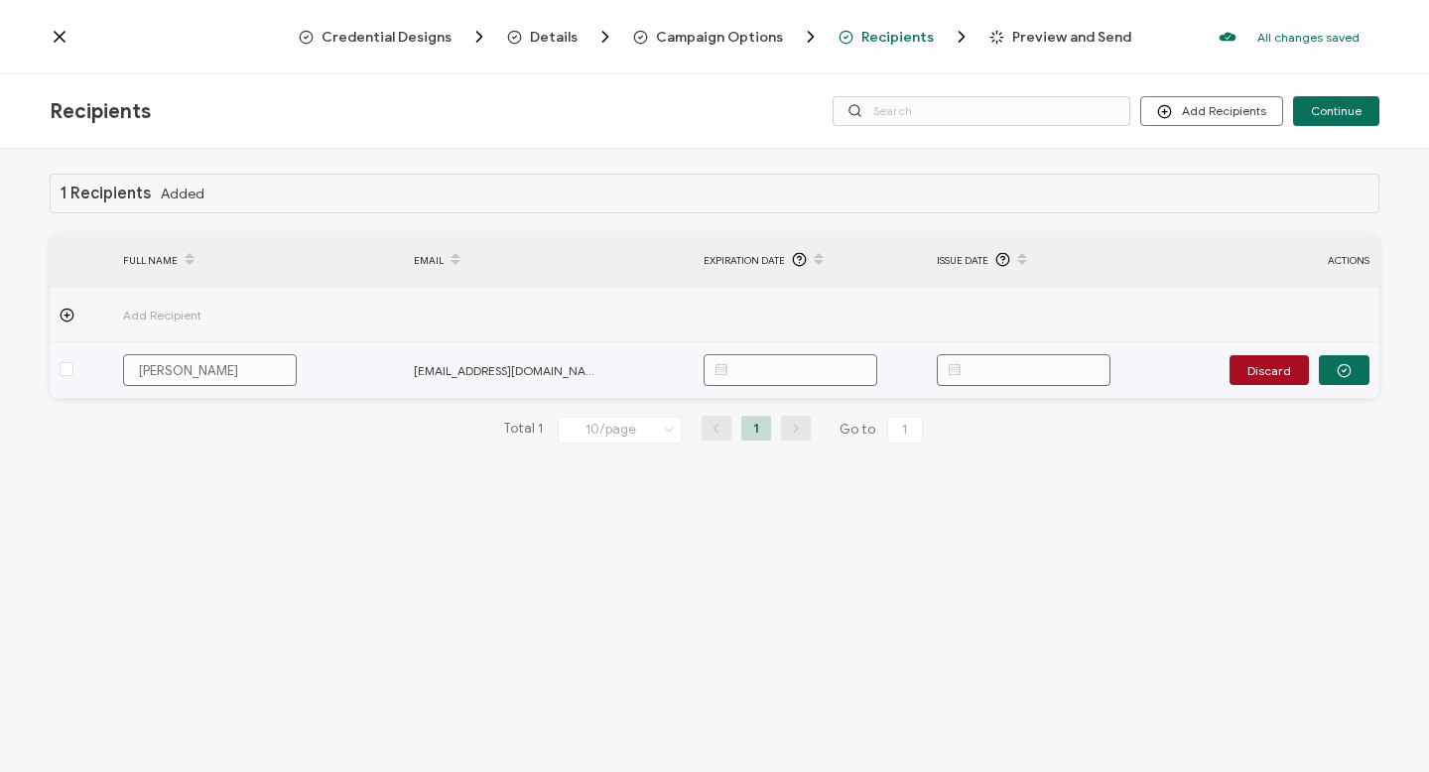
click at [1008, 365] on input "text" at bounding box center [1024, 370] width 174 height 32
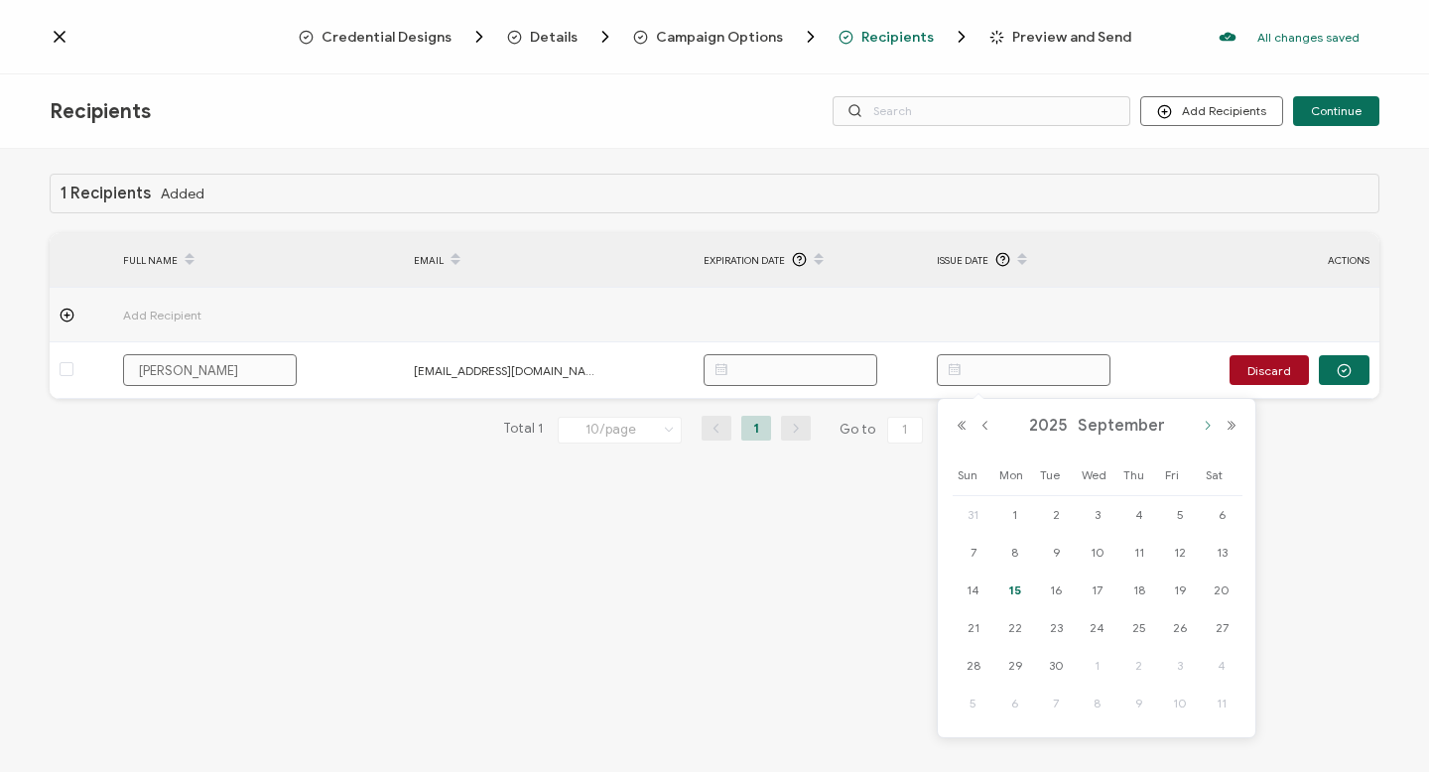
click at [1206, 429] on button "Next Month" at bounding box center [1208, 426] width 24 height 14
click at [989, 426] on button "Previous Month" at bounding box center [985, 426] width 24 height 14
click at [1072, 431] on span "2025" at bounding box center [1065, 426] width 49 height 20
click at [1147, 485] on link "2022" at bounding box center [1133, 488] width 48 height 32
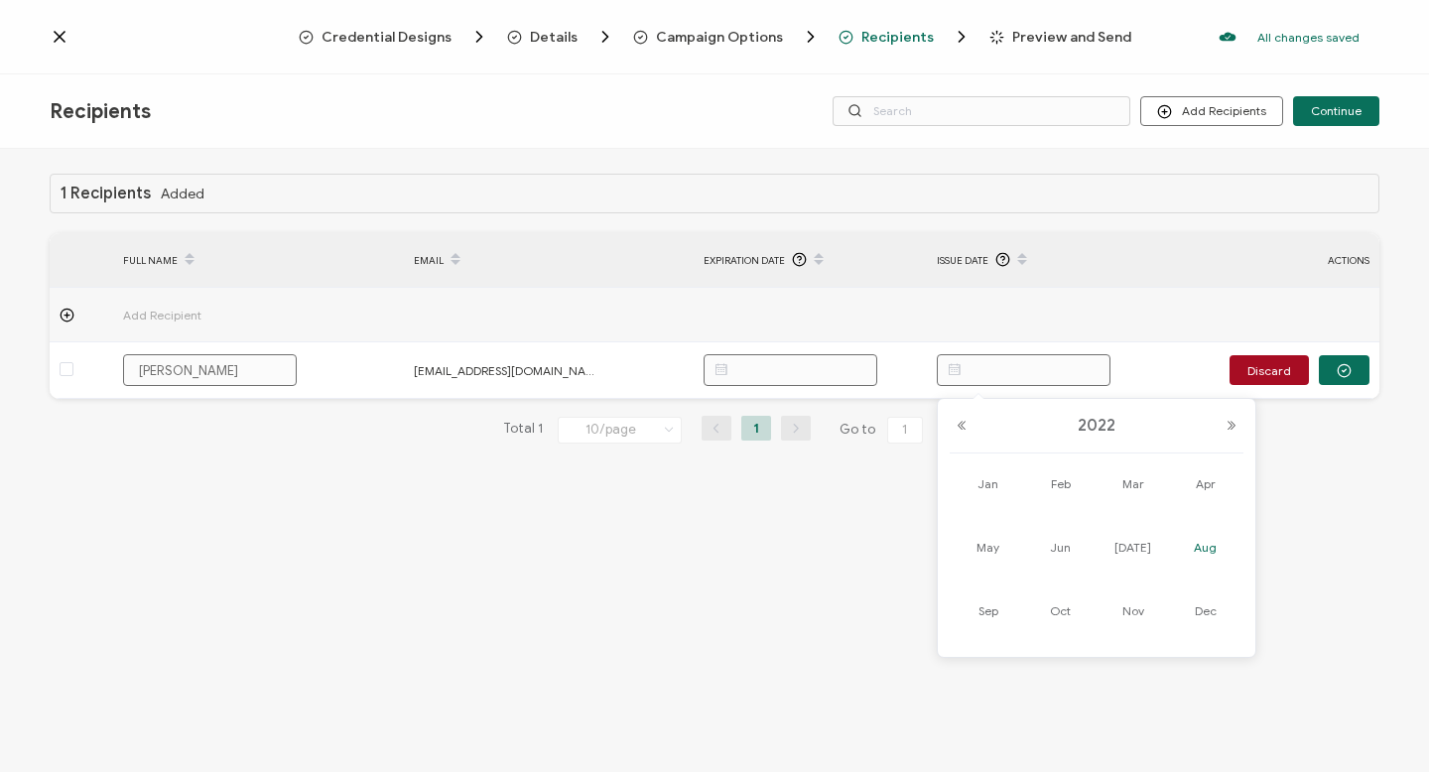
click at [1210, 533] on link "Aug" at bounding box center [1206, 548] width 60 height 36
click at [1171, 544] on span "12" at bounding box center [1180, 553] width 24 height 24
type input "12.08.2022"
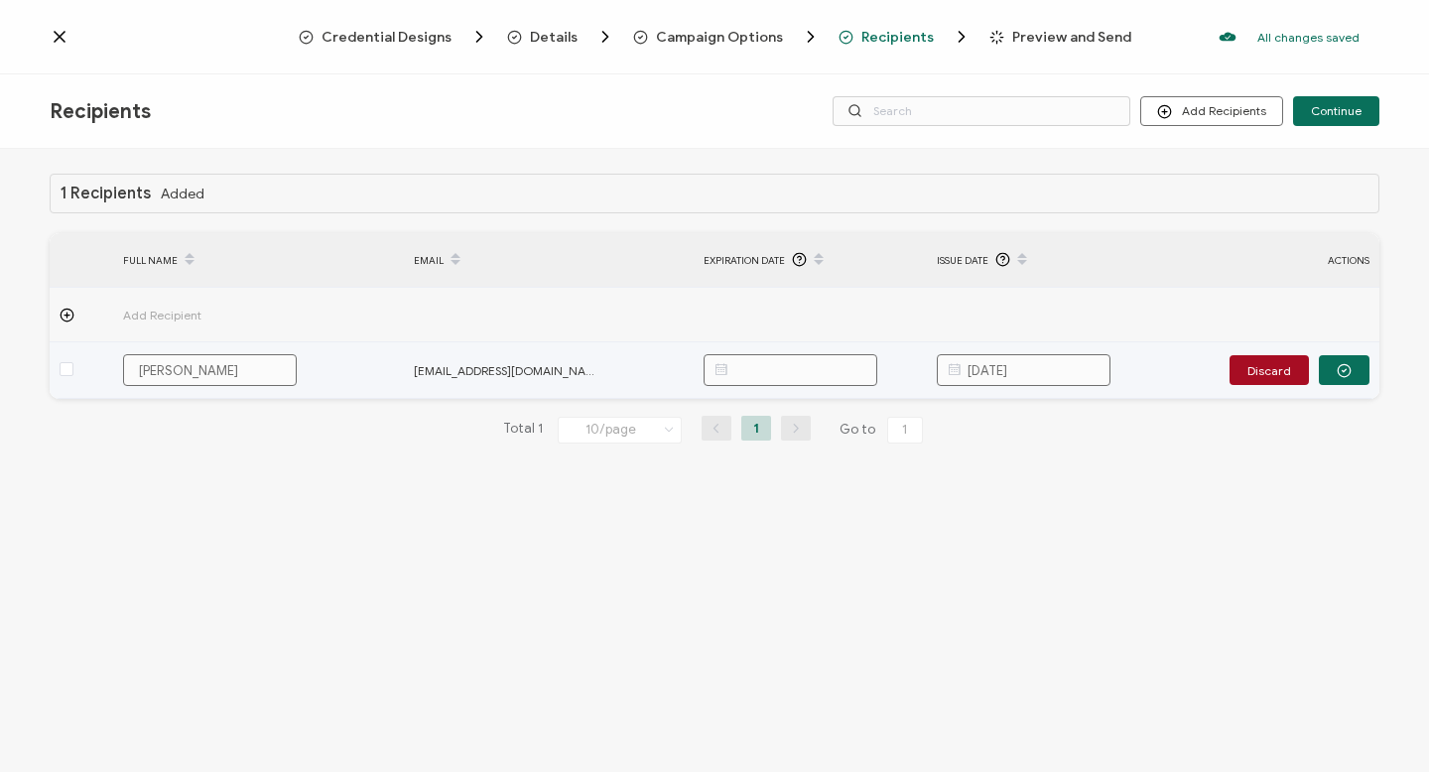
click at [837, 373] on input "text" at bounding box center [790, 370] width 174 height 32
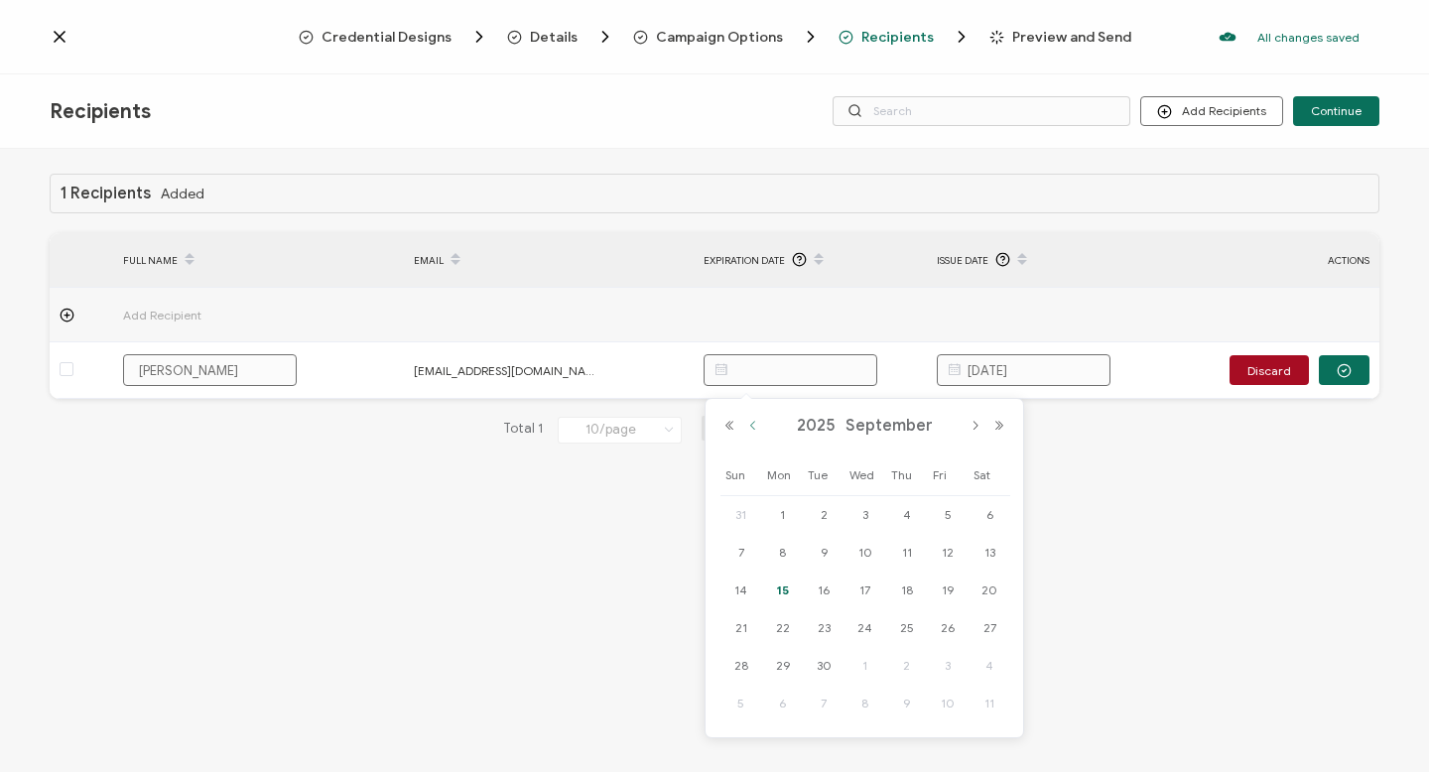
click at [756, 430] on button "Previous Month" at bounding box center [753, 426] width 24 height 14
click at [828, 588] on span "12" at bounding box center [824, 590] width 24 height 24
type input "12.08.2025"
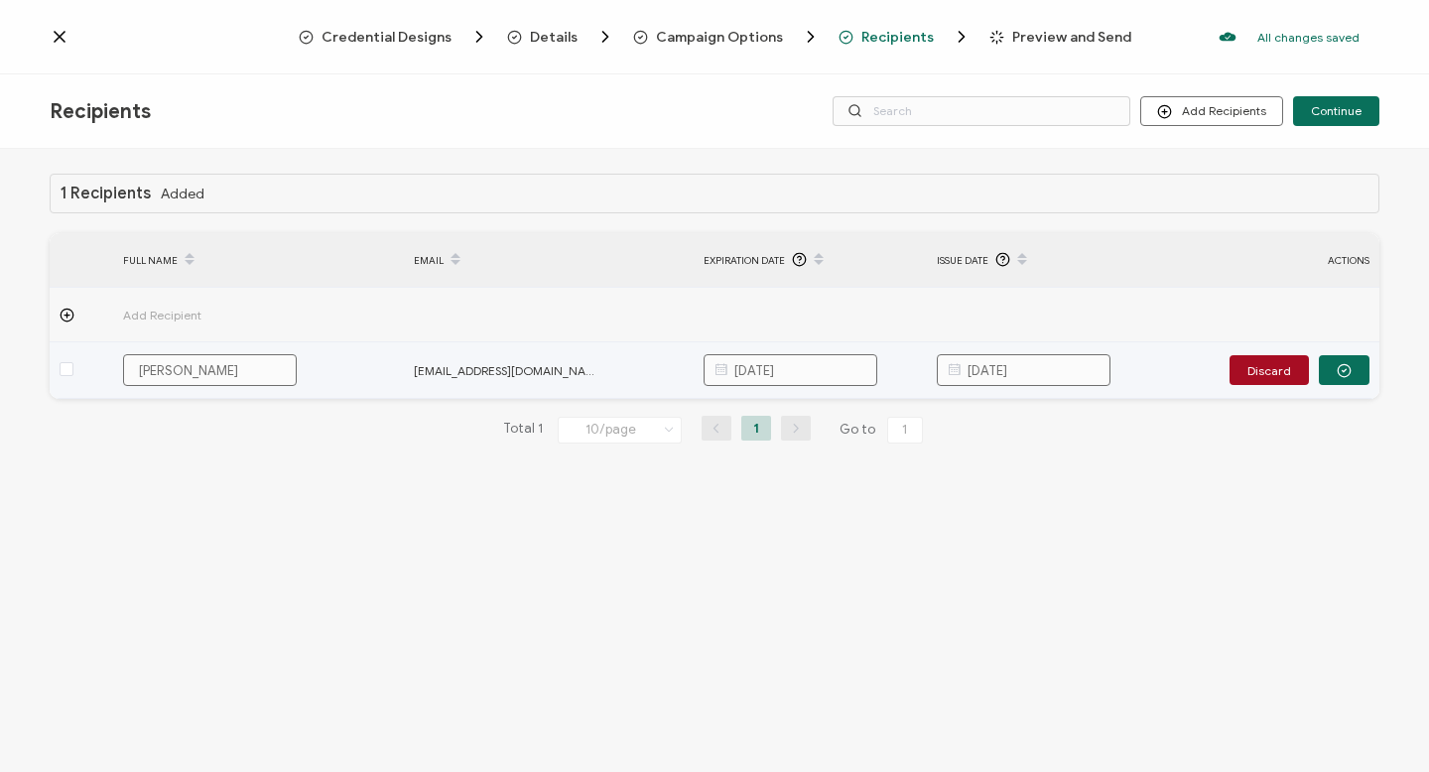
click at [1159, 381] on td "Discard" at bounding box center [1269, 370] width 220 height 57
click at [1353, 367] on button "button" at bounding box center [1344, 370] width 51 height 30
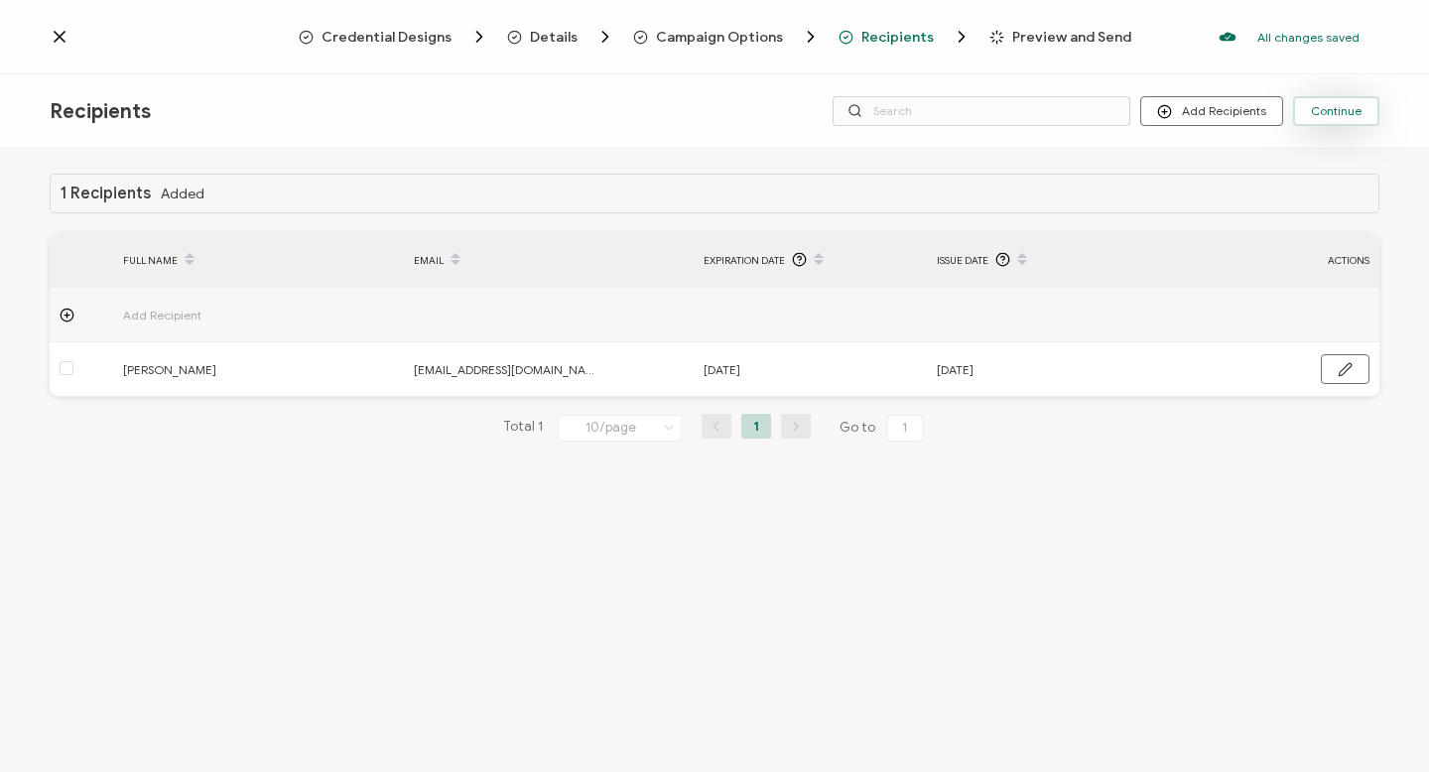
click at [1325, 105] on span "Continue" at bounding box center [1336, 111] width 51 height 12
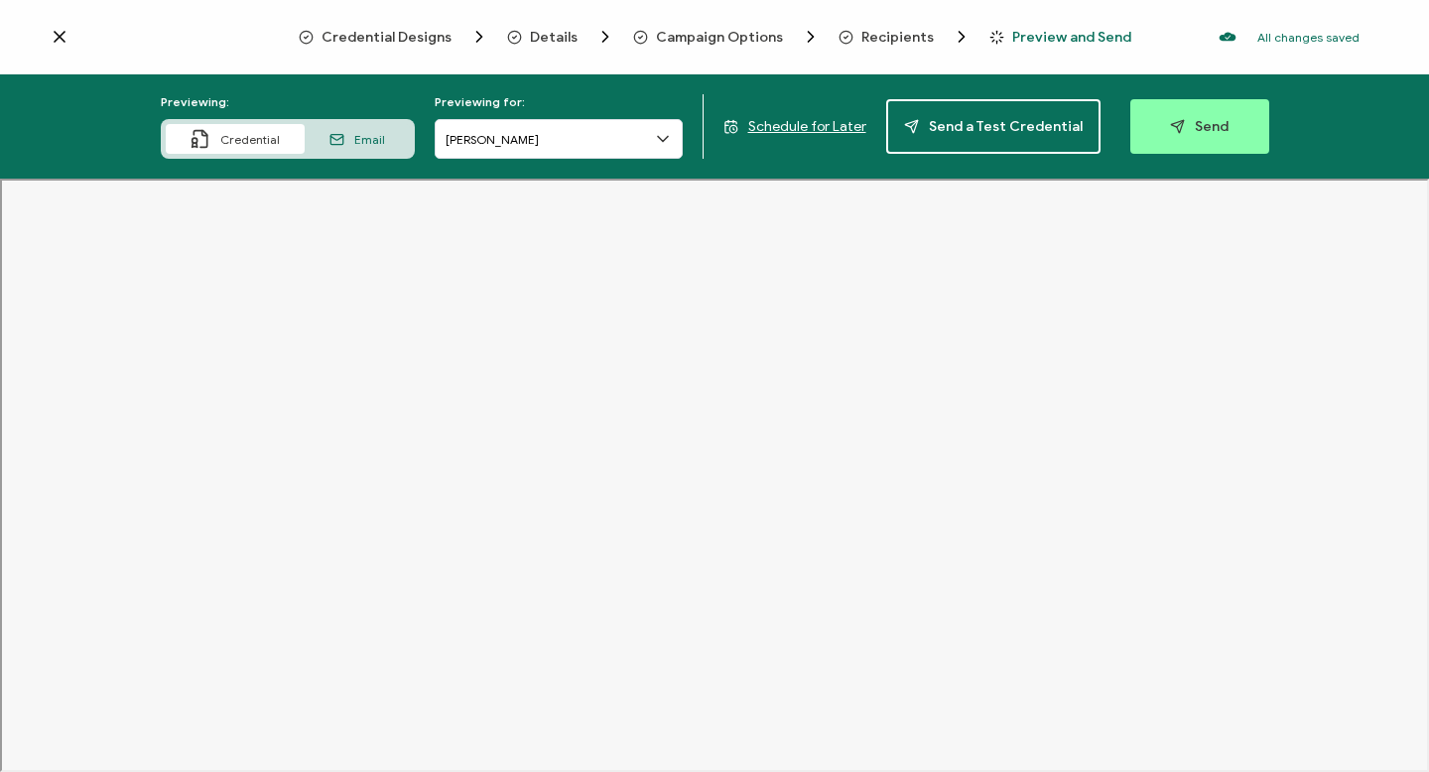
click at [862, 40] on span "Recipients" at bounding box center [897, 37] width 72 height 15
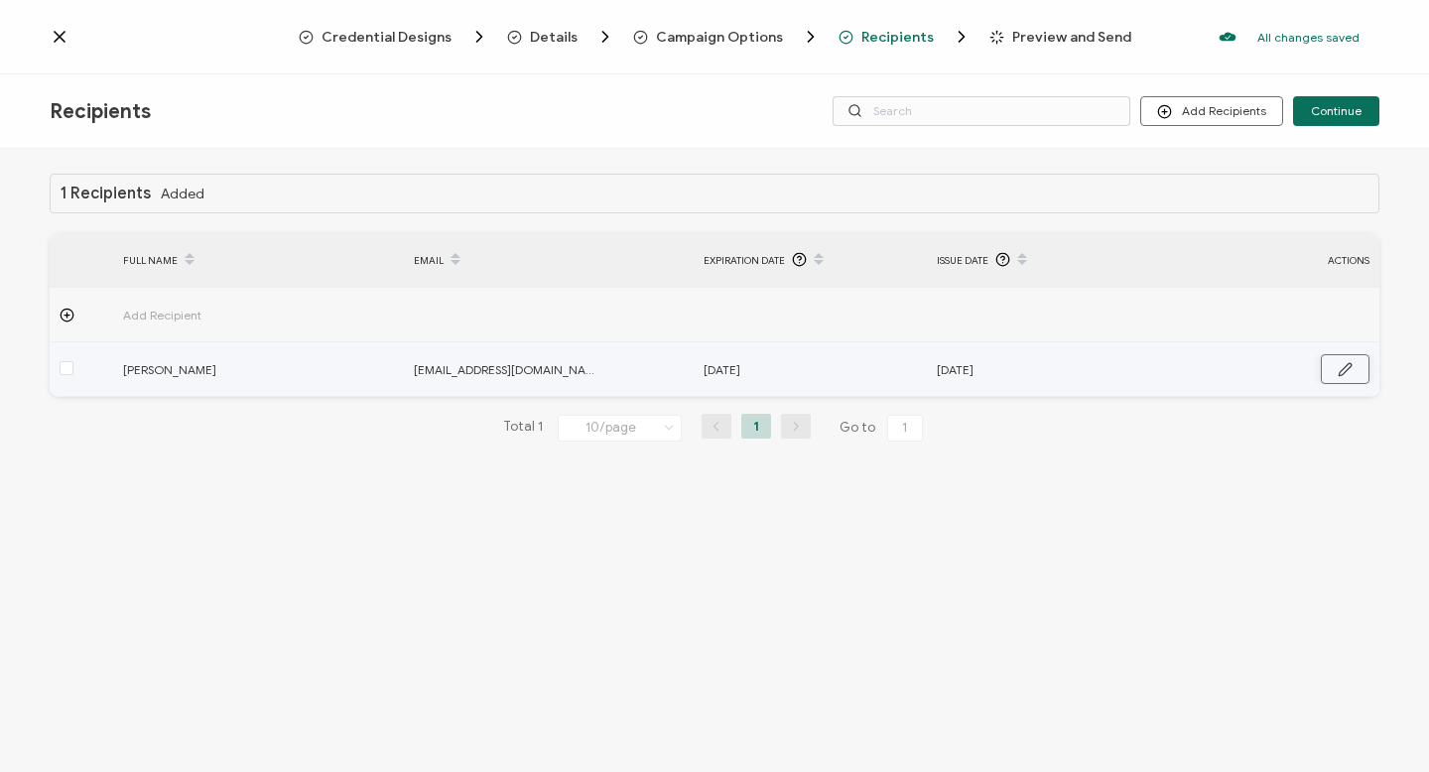
click at [1338, 365] on icon "button" at bounding box center [1344, 369] width 15 height 15
click at [807, 369] on input "12.08.2025" at bounding box center [790, 370] width 174 height 32
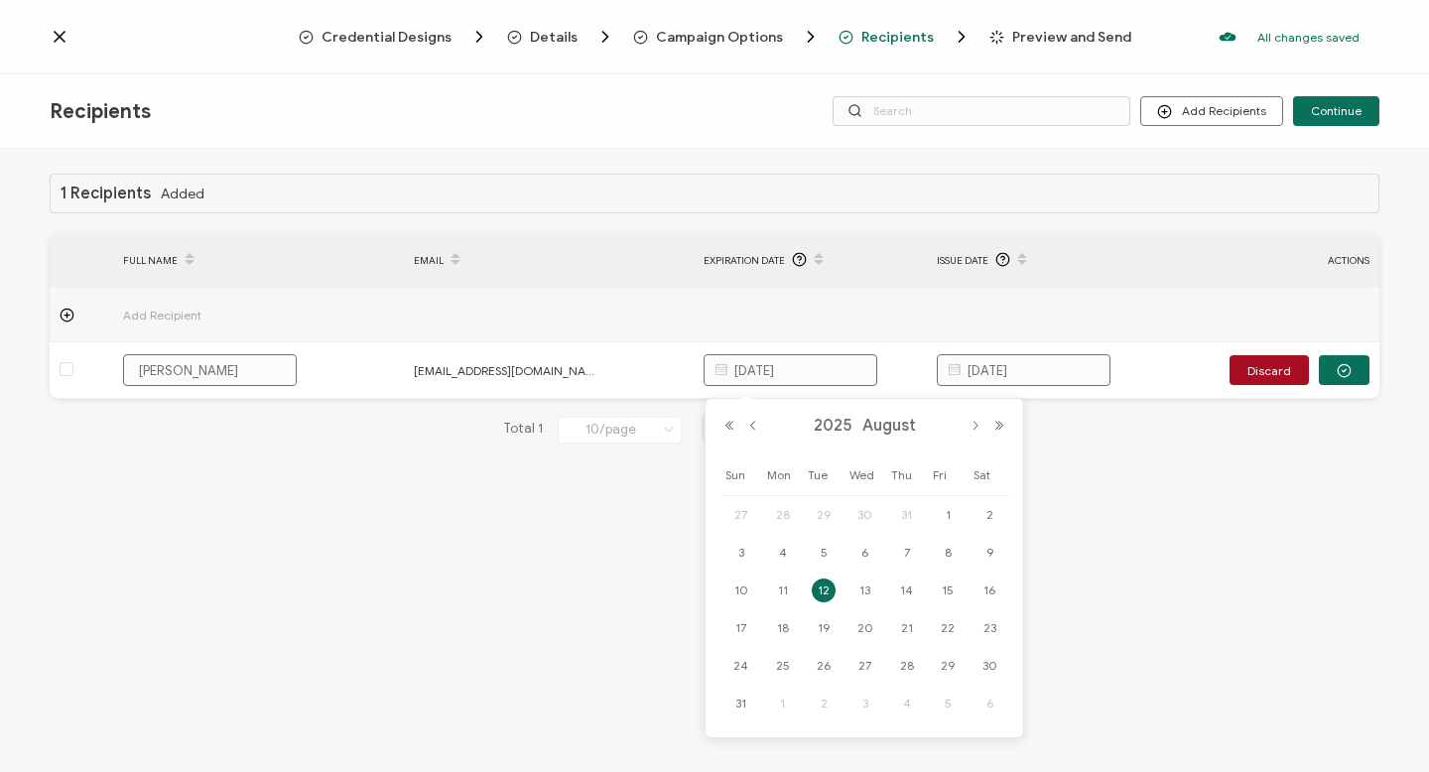
click at [971, 424] on button "Next Month" at bounding box center [975, 426] width 24 height 14
click at [815, 421] on span "2025" at bounding box center [826, 426] width 49 height 20
click at [975, 552] on link "2027" at bounding box center [974, 560] width 48 height 32
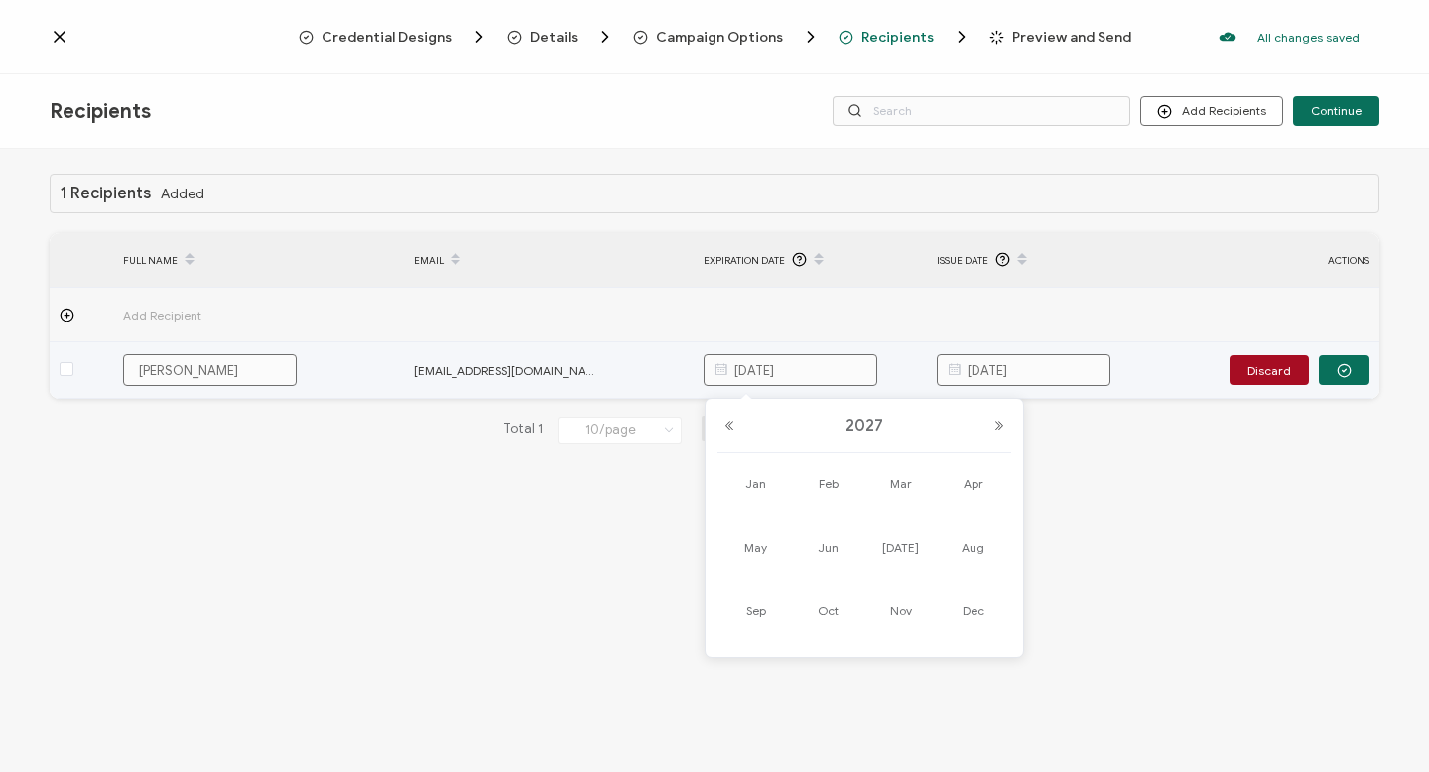
click at [1139, 363] on td "12.08.2022" at bounding box center [1043, 370] width 232 height 57
click at [781, 372] on input "12.08.2025" at bounding box center [790, 370] width 174 height 32
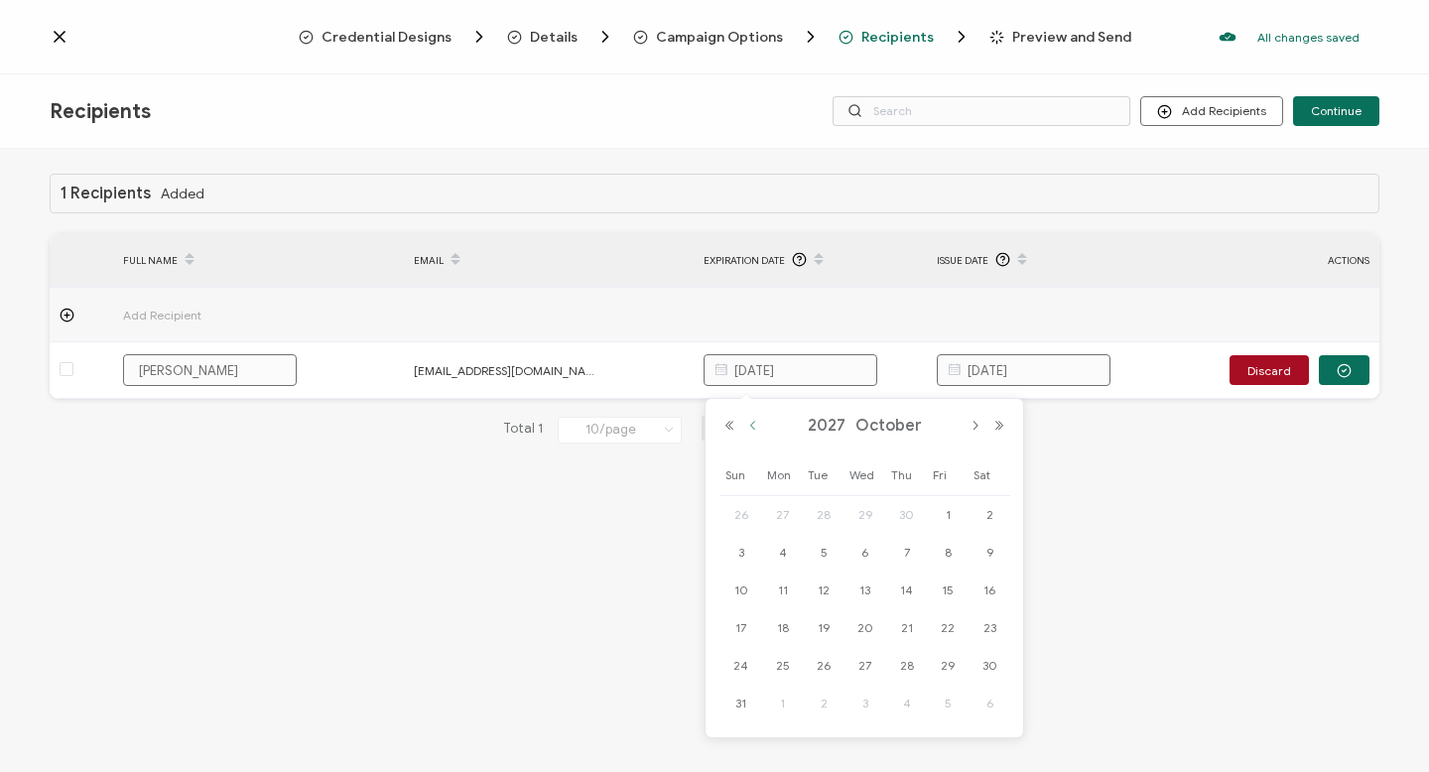
click at [760, 427] on button "Previous Month" at bounding box center [753, 426] width 24 height 14
click at [916, 589] on span "12" at bounding box center [907, 590] width 24 height 24
type input "12.08.2027"
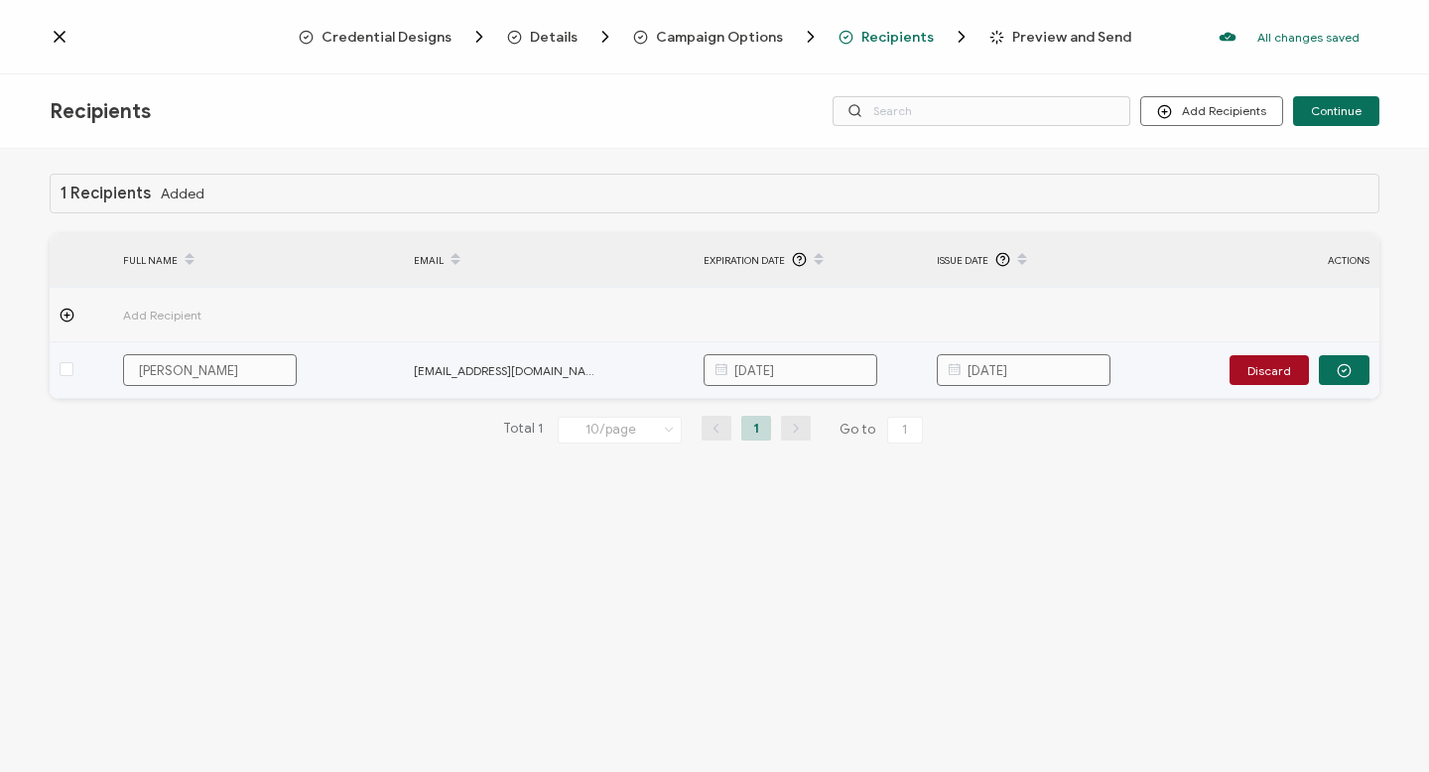
click at [1148, 364] on td "12.08.2022" at bounding box center [1043, 370] width 232 height 57
click at [1346, 367] on icon "button" at bounding box center [1343, 370] width 15 height 15
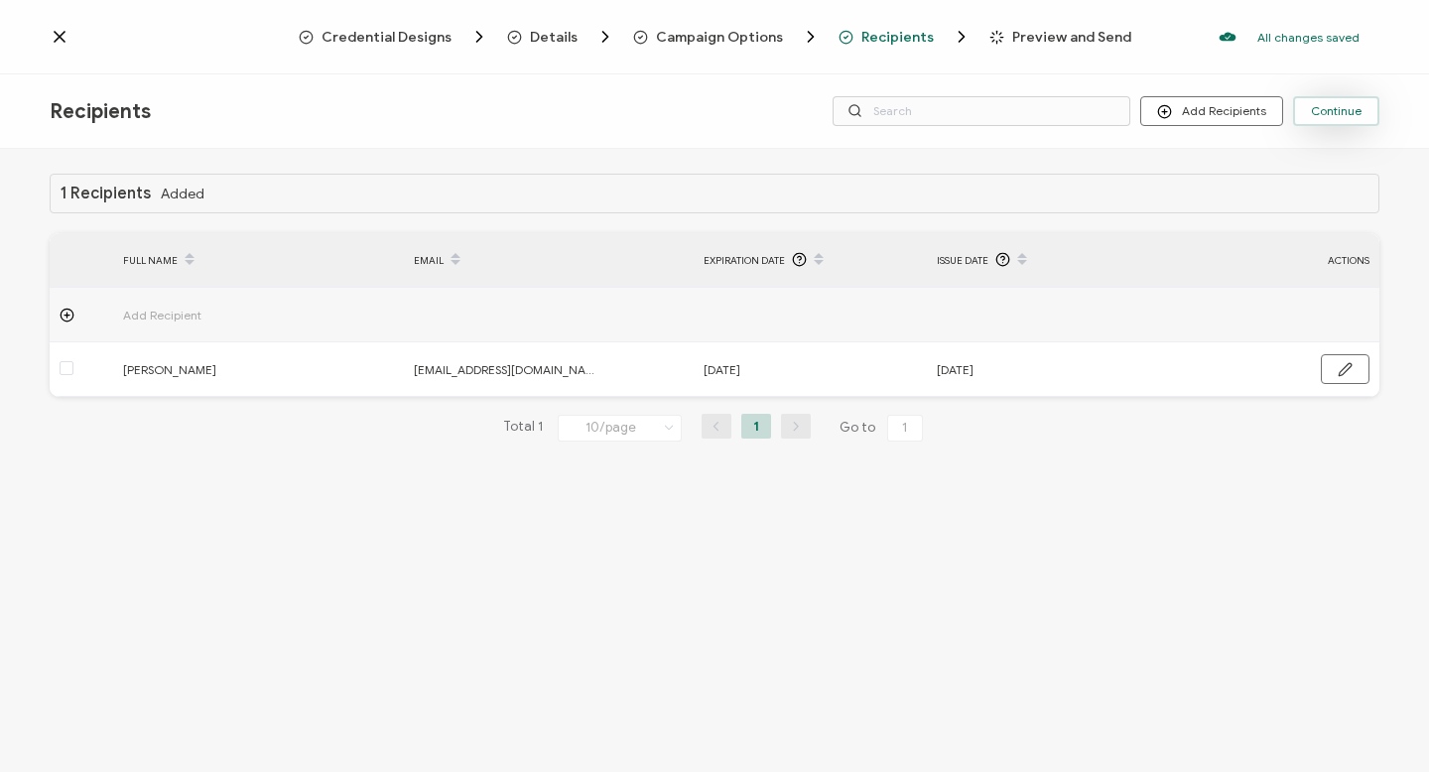
click at [1318, 110] on span "Continue" at bounding box center [1336, 111] width 51 height 12
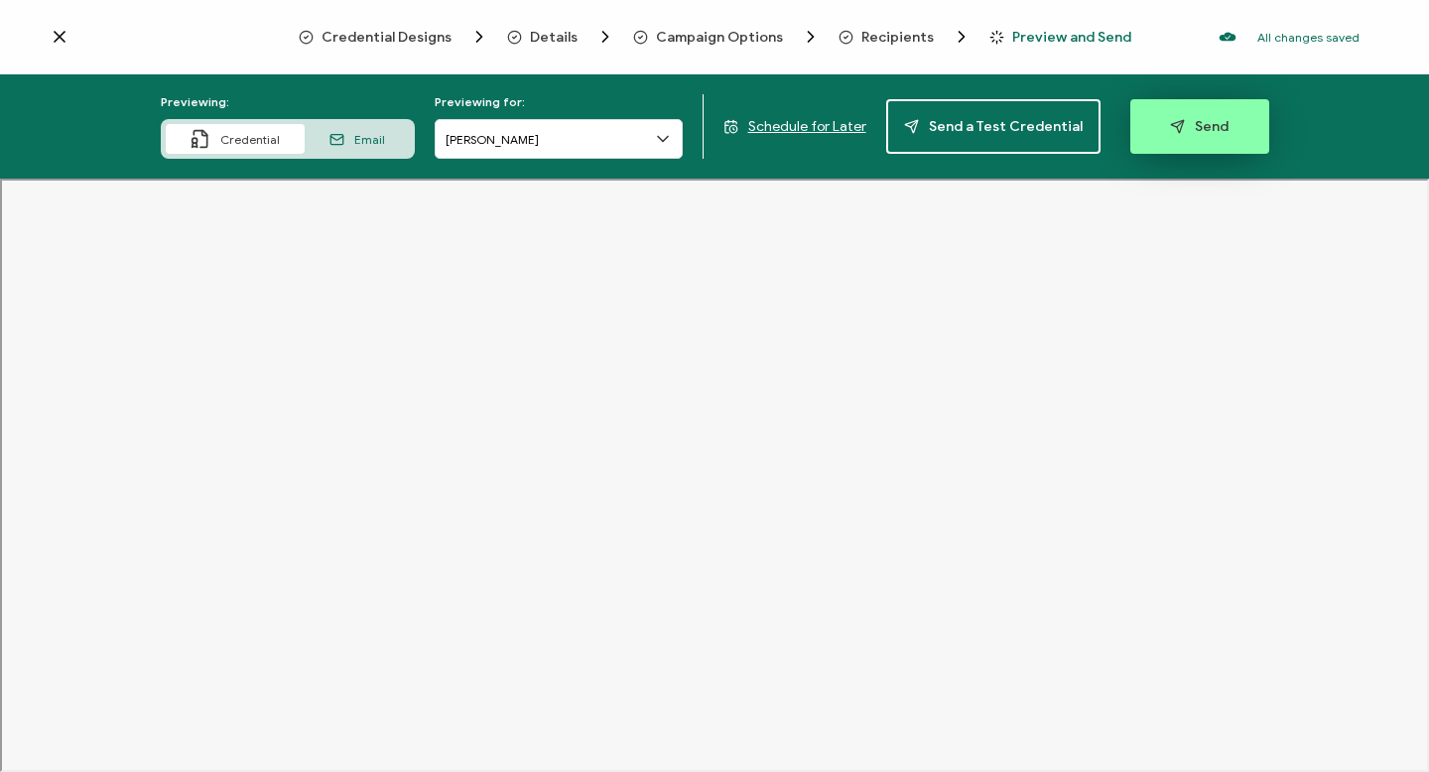
click at [1196, 144] on button "Send" at bounding box center [1199, 126] width 139 height 55
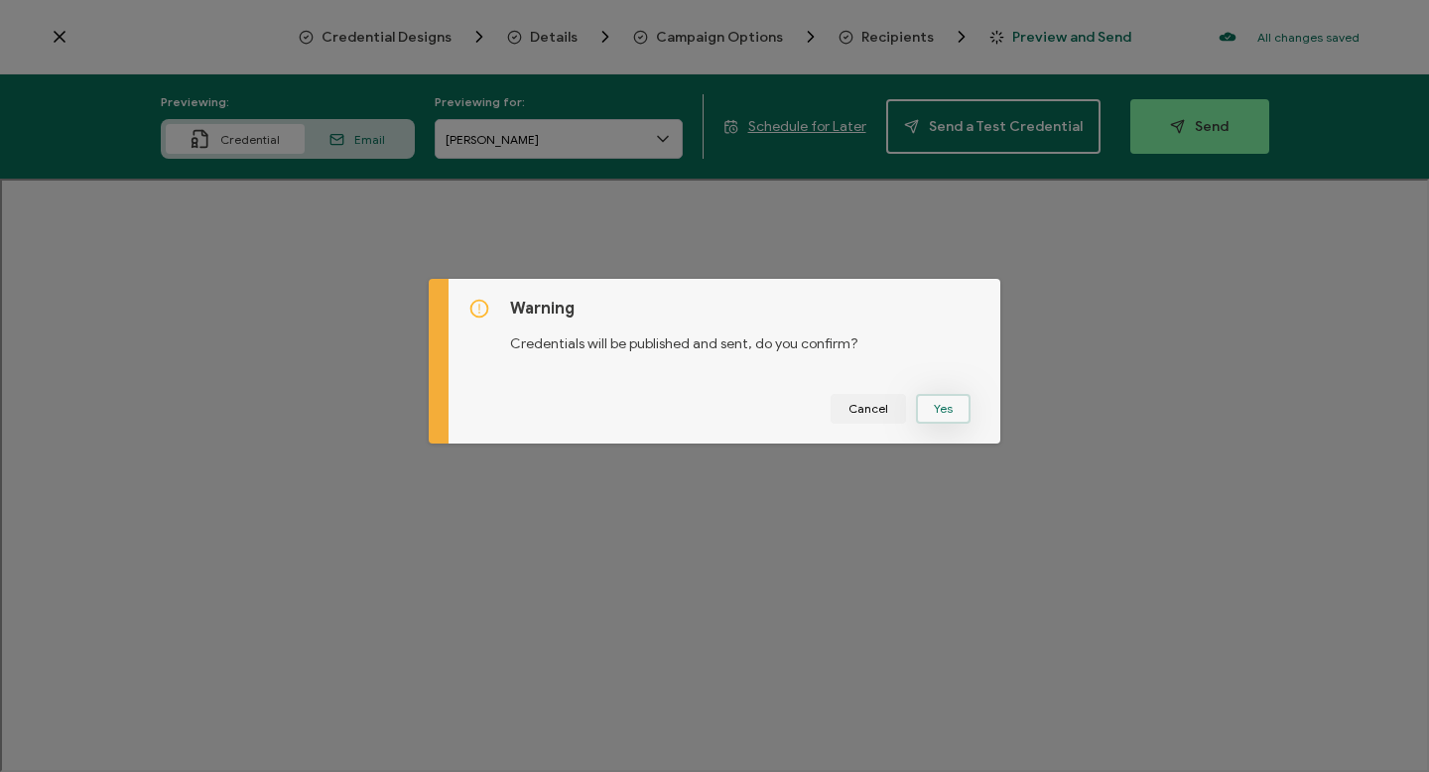
click at [925, 400] on button "Yes" at bounding box center [943, 409] width 55 height 30
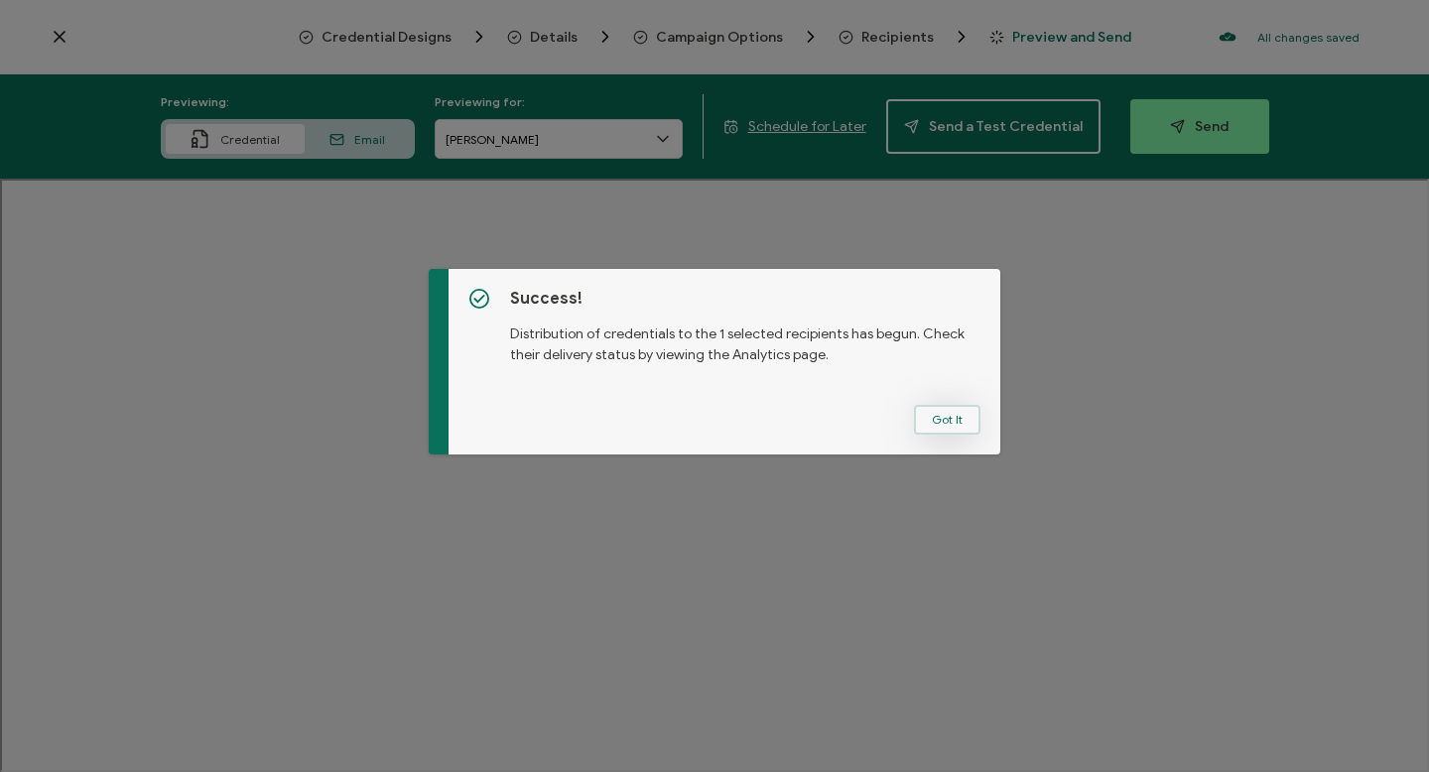
click at [947, 425] on button "Got It" at bounding box center [947, 420] width 66 height 30
